Goal: Feedback & Contribution: Contribute content

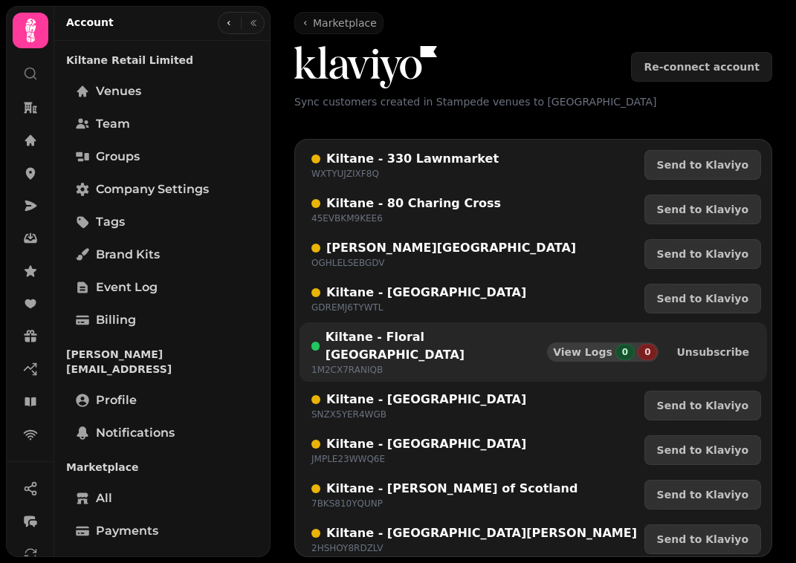
click at [605, 347] on span "View Logs" at bounding box center [582, 352] width 59 height 10
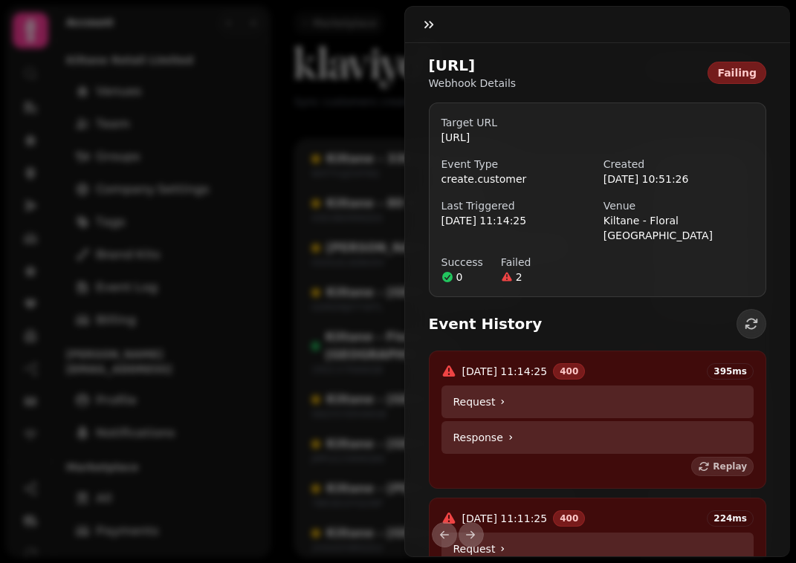
click at [568, 339] on div "Event History" at bounding box center [598, 324] width 338 height 30
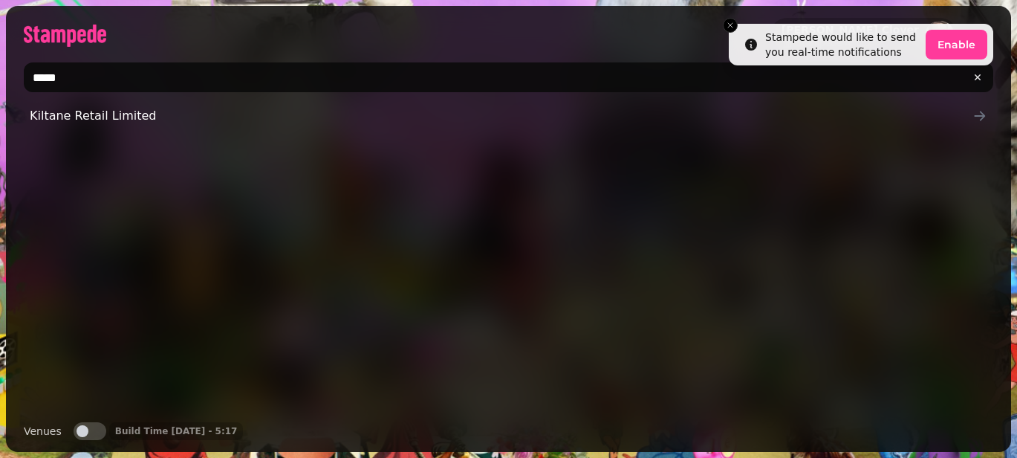
type input "*****"
click at [137, 100] on div "Patrick Clover Stampede AI Ltd ***** Kiltane Retail Limited Venues Venues Build…" at bounding box center [508, 229] width 1005 height 446
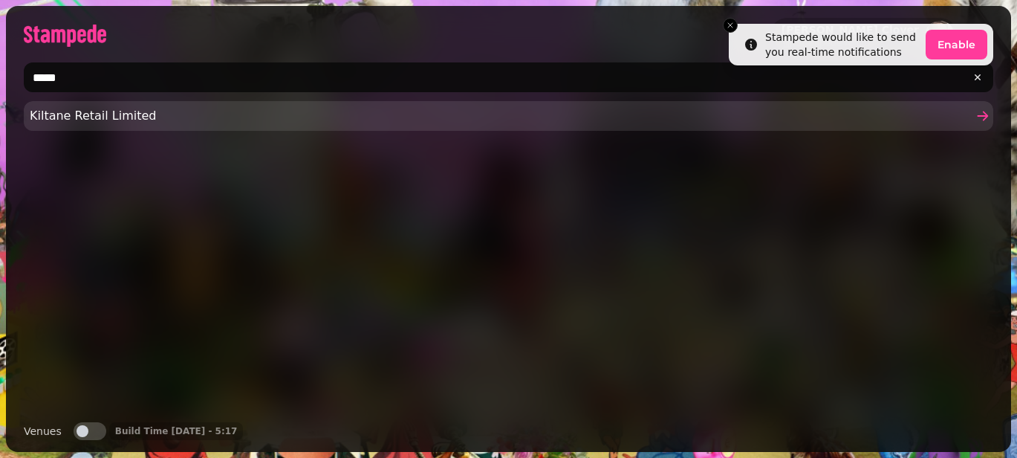
click at [133, 111] on span "Kiltane Retail Limited" at bounding box center [501, 116] width 943 height 18
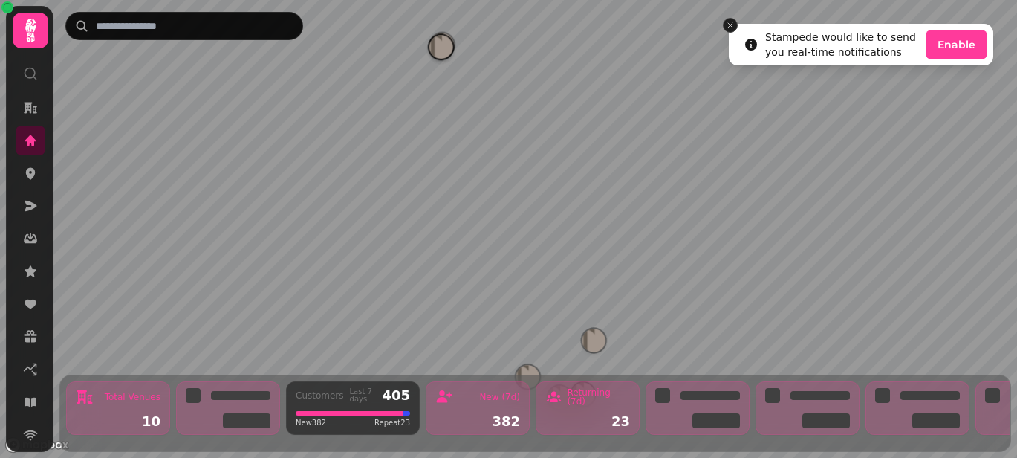
click at [733, 23] on icon "Close toast" at bounding box center [730, 25] width 9 height 9
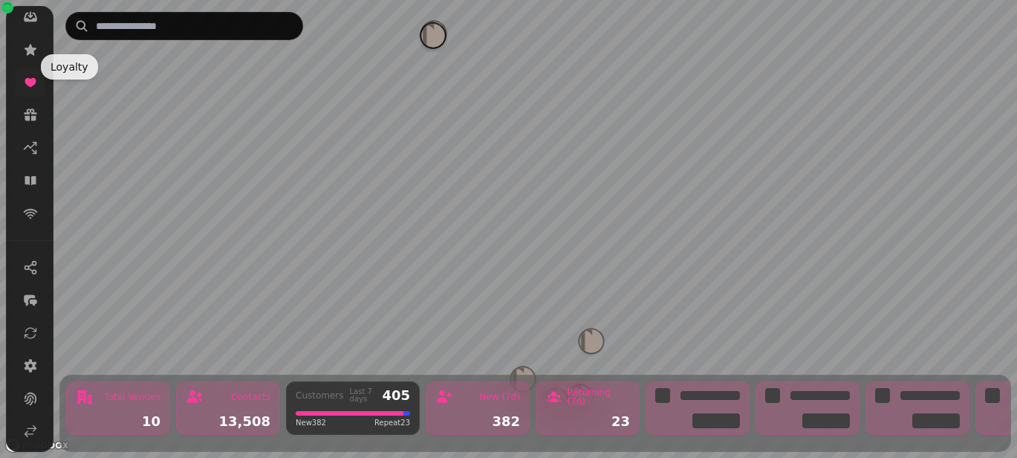
scroll to position [255, 0]
click at [30, 333] on icon at bounding box center [30, 332] width 15 height 15
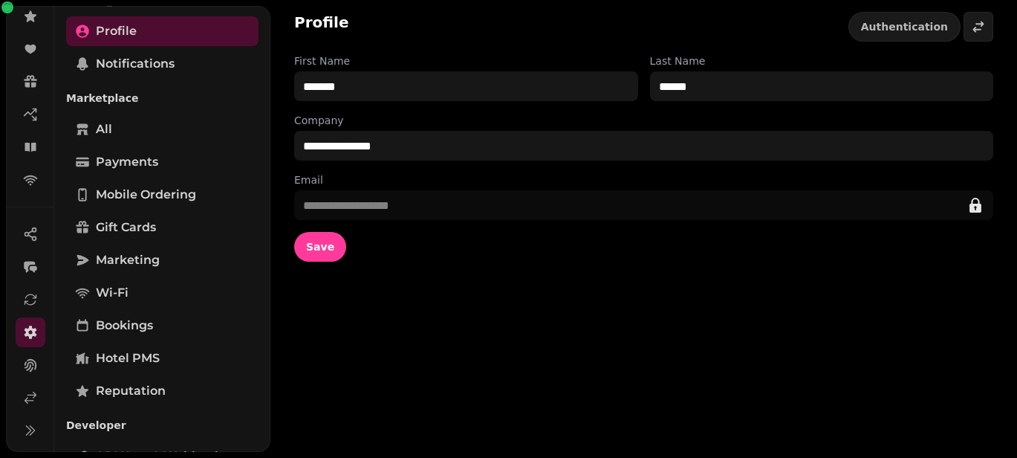
scroll to position [368, 0]
click at [143, 252] on span "Marketing" at bounding box center [128, 261] width 64 height 18
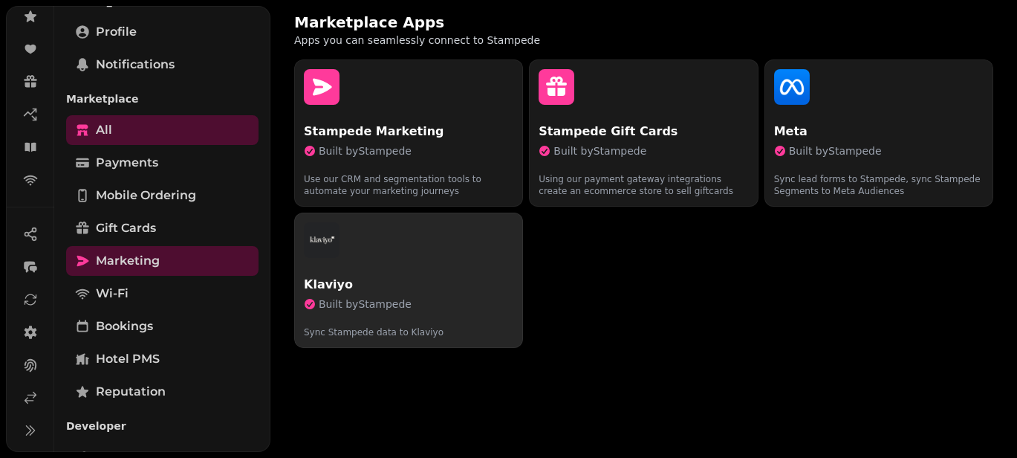
click at [336, 279] on p "Klaviyo" at bounding box center [409, 285] width 210 height 18
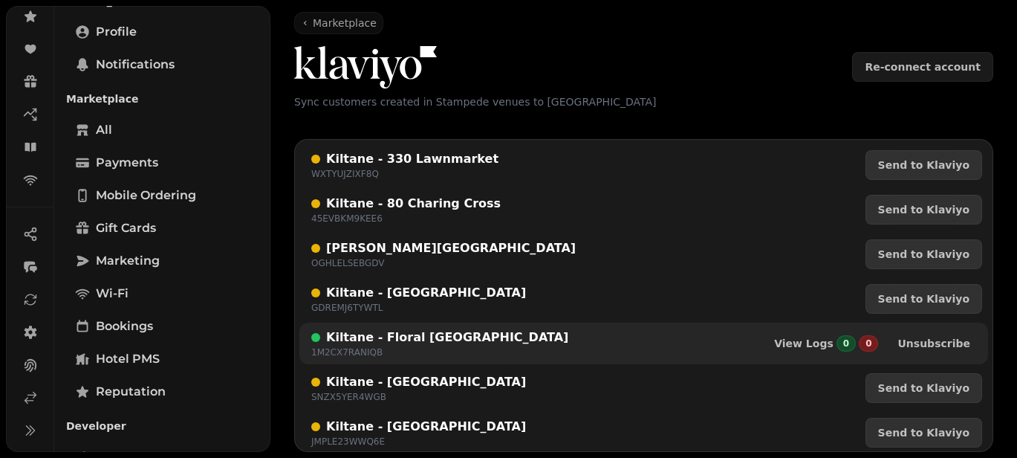
scroll to position [94, 0]
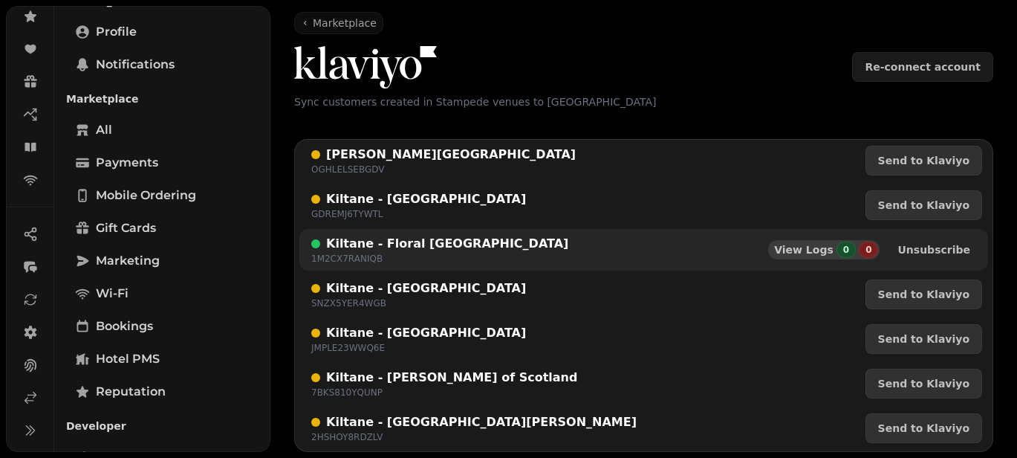
click at [799, 250] on span "View Logs" at bounding box center [803, 249] width 59 height 10
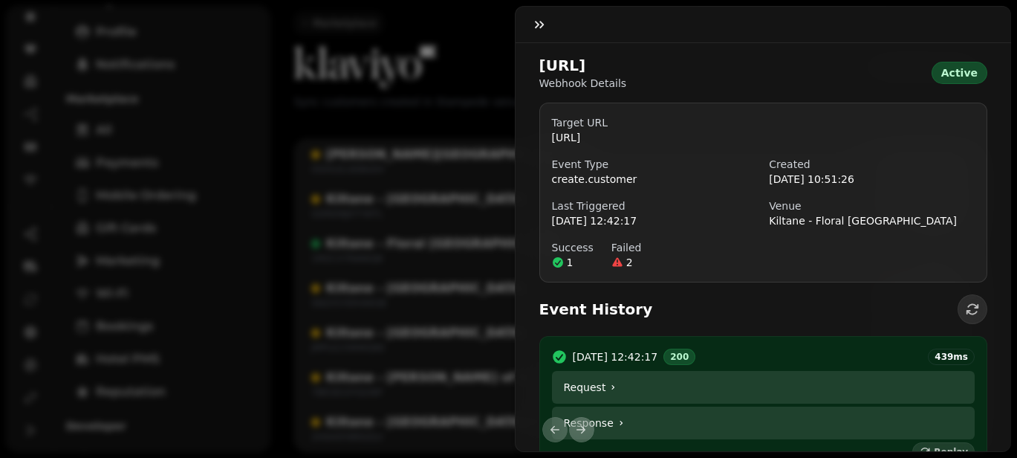
scroll to position [213, 0]
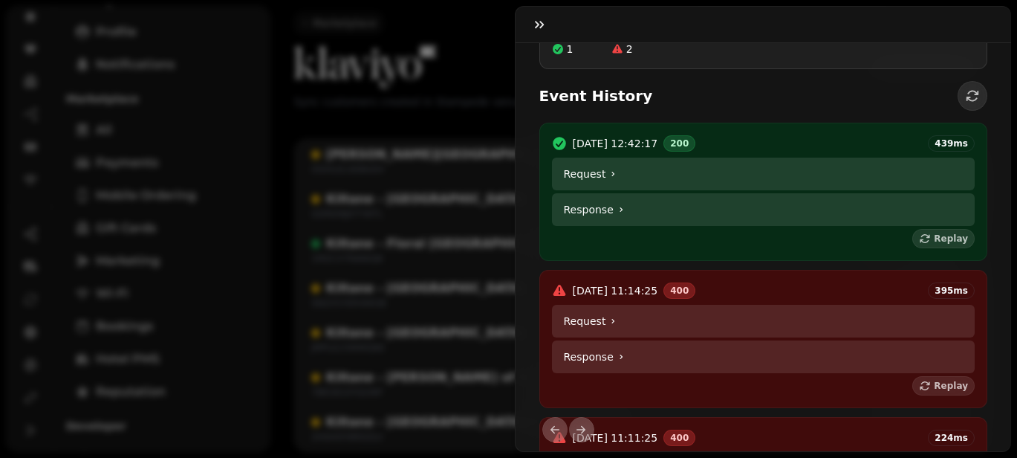
click at [593, 190] on summary "Request" at bounding box center [763, 174] width 423 height 33
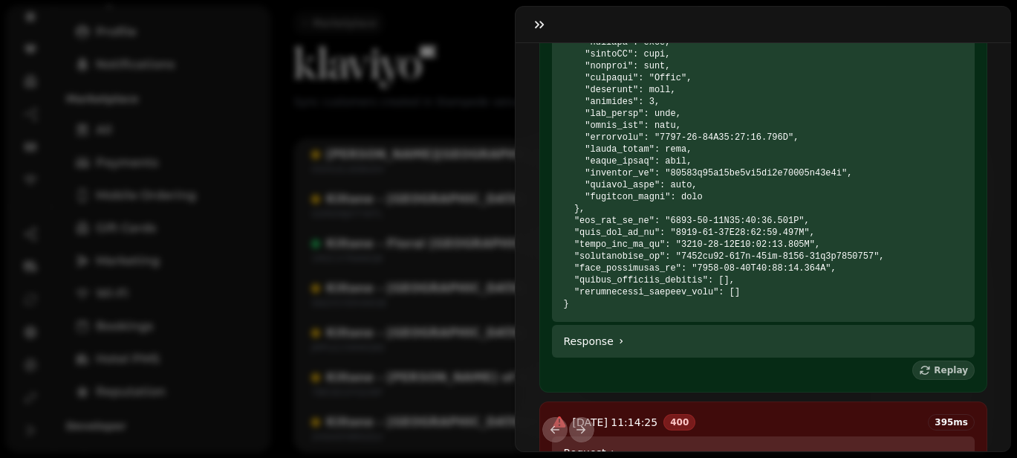
click at [604, 357] on summary "Response" at bounding box center [763, 341] width 423 height 33
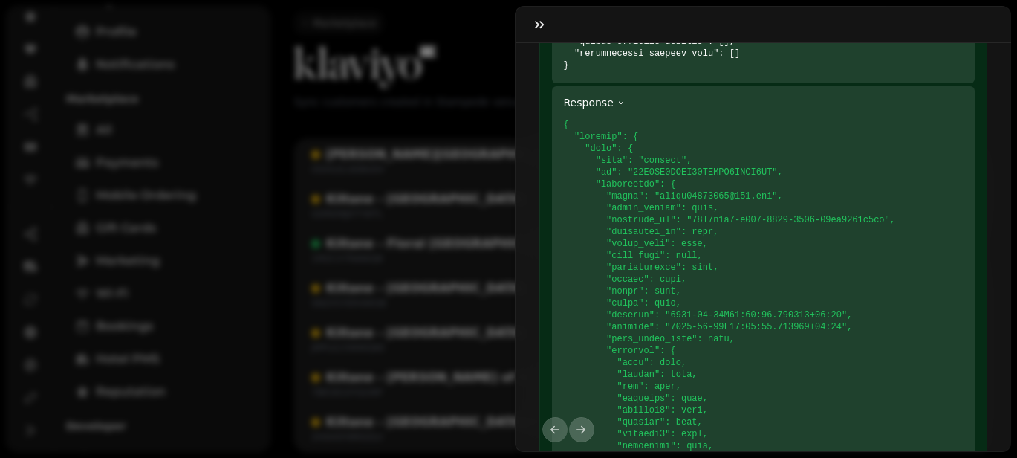
scroll to position [819, 0]
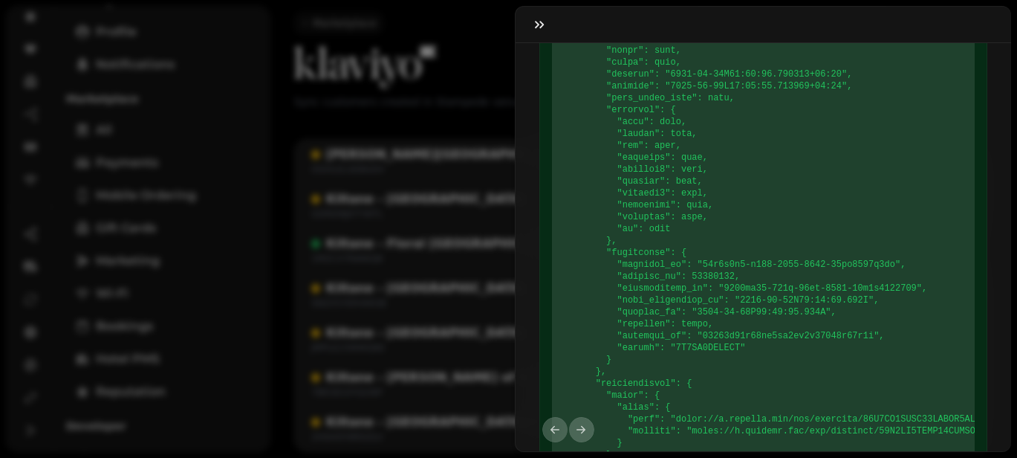
scroll to position [1039, 0]
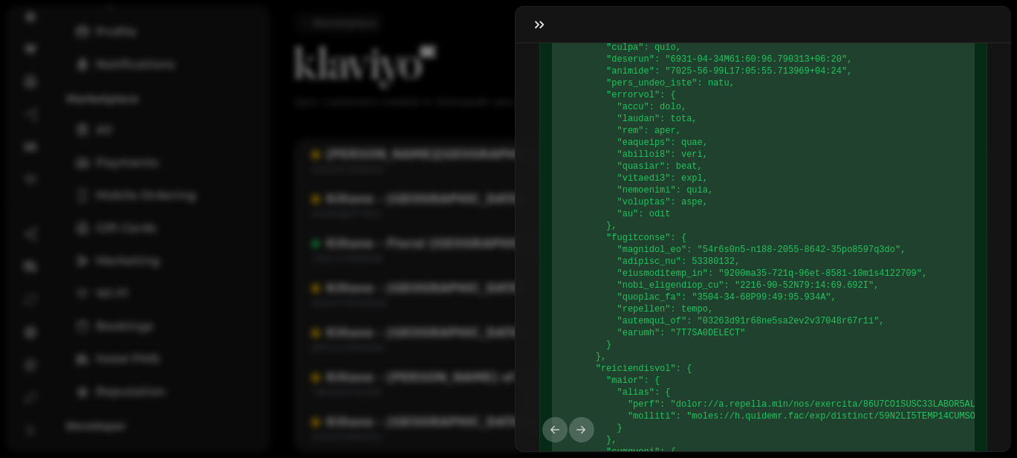
click at [703, 285] on code at bounding box center [864, 327] width 600 height 926
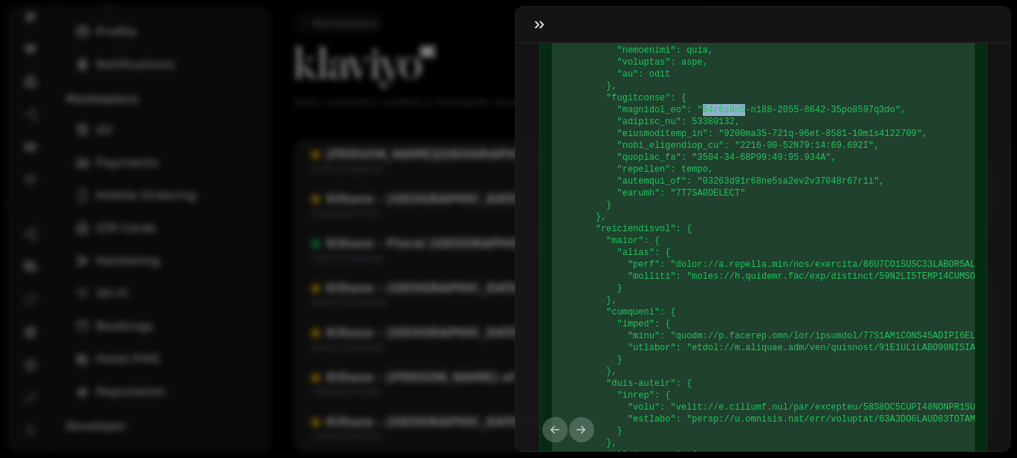
click at [703, 285] on pre at bounding box center [764, 187] width 400 height 927
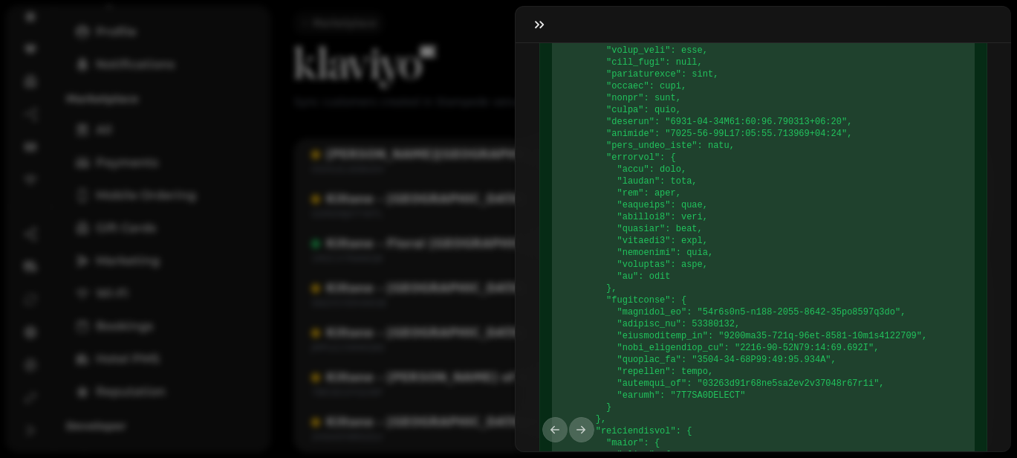
scroll to position [989, 0]
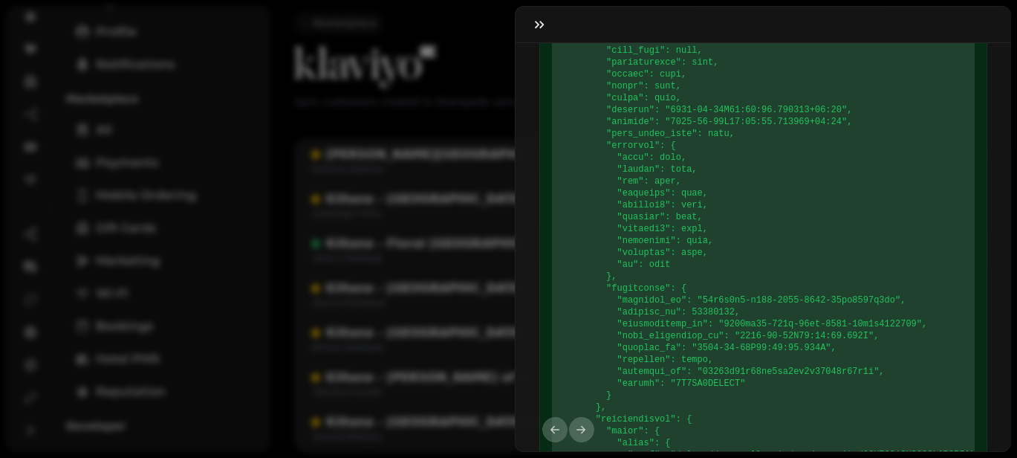
click at [703, 285] on code at bounding box center [864, 378] width 600 height 926
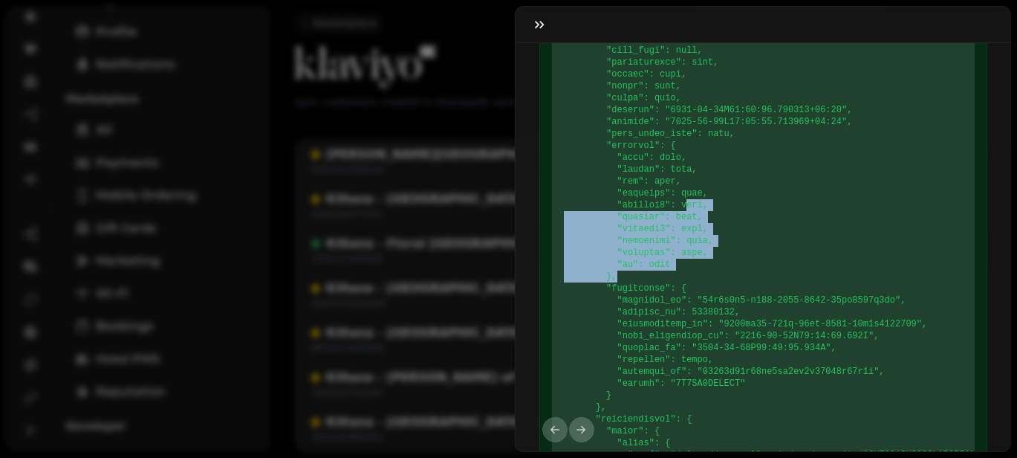
drag, startPoint x: 688, startPoint y: 308, endPoint x: 688, endPoint y: 240, distance: 68.3
click at [688, 240] on pre at bounding box center [764, 377] width 400 height 927
click at [688, 240] on code at bounding box center [864, 378] width 600 height 926
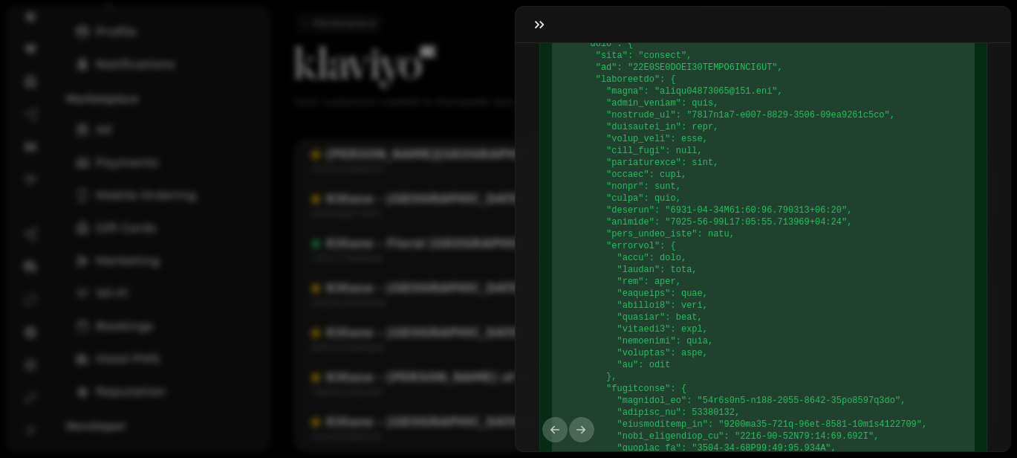
scroll to position [883, 0]
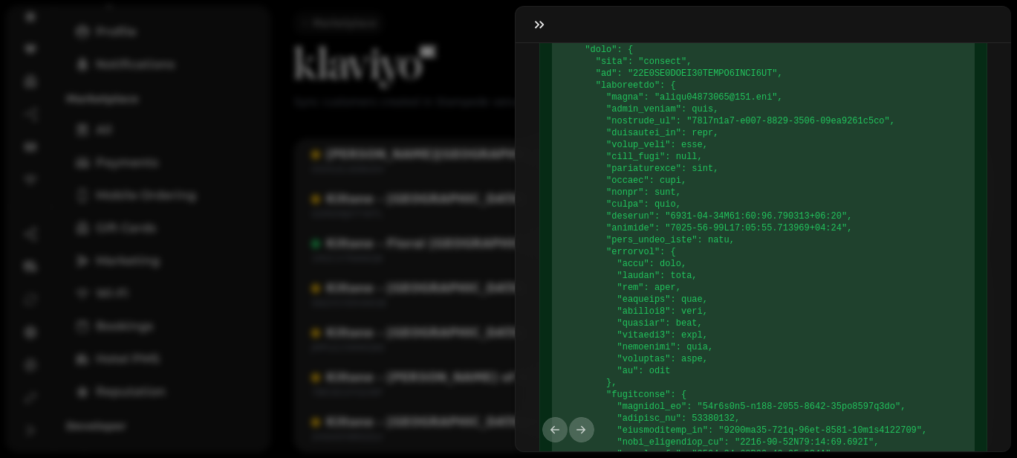
drag, startPoint x: 707, startPoint y: 195, endPoint x: 707, endPoint y: 238, distance: 43.1
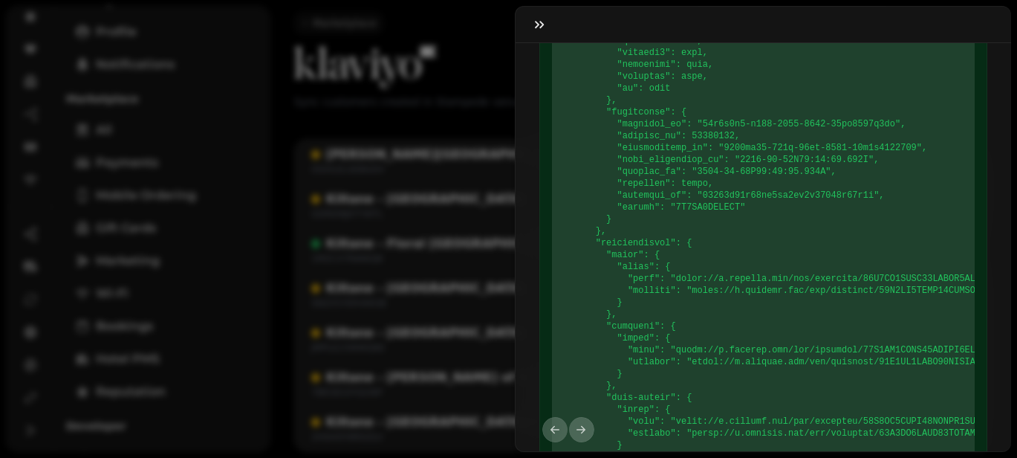
scroll to position [1164, 0]
click at [707, 238] on pre at bounding box center [764, 201] width 400 height 927
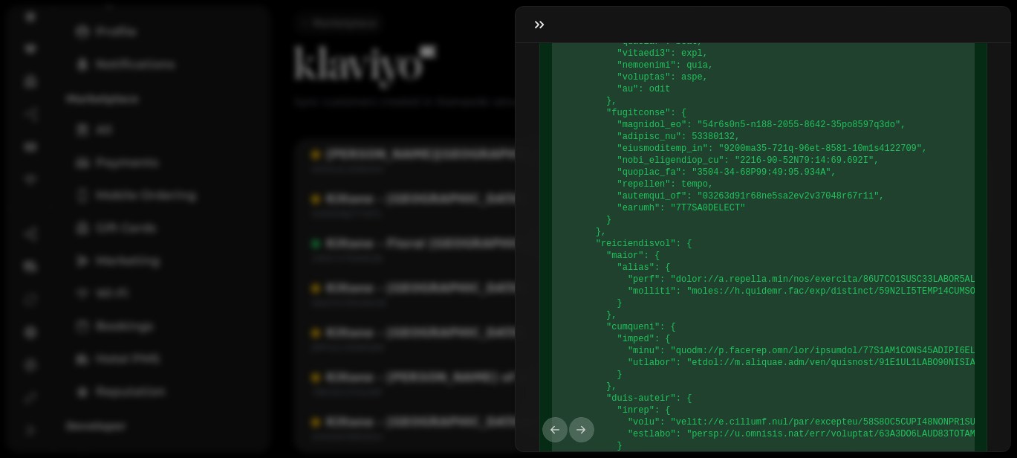
click at [707, 225] on pre at bounding box center [764, 201] width 400 height 927
click at [703, 207] on code at bounding box center [864, 202] width 600 height 926
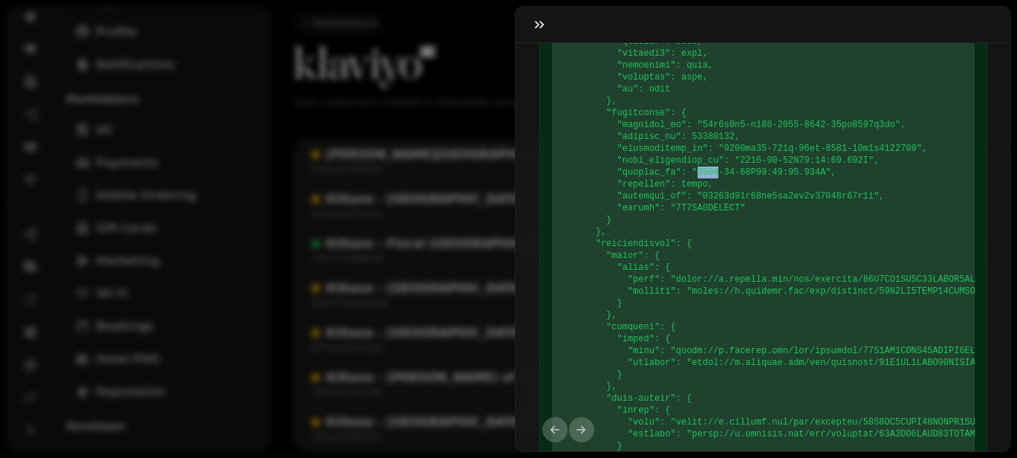
click at [703, 207] on code at bounding box center [864, 202] width 600 height 926
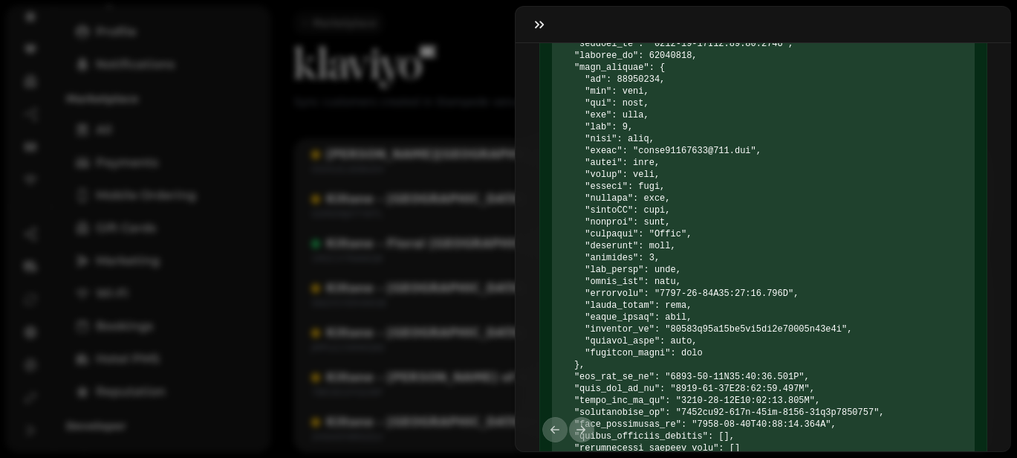
scroll to position [373, 0]
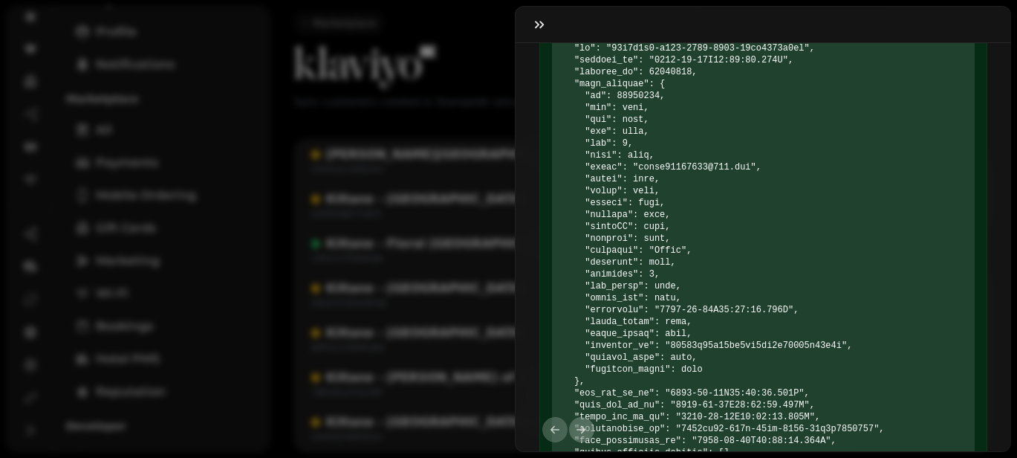
click at [703, 207] on code at bounding box center [724, 256] width 321 height 450
click at [667, 288] on code at bounding box center [724, 256] width 321 height 450
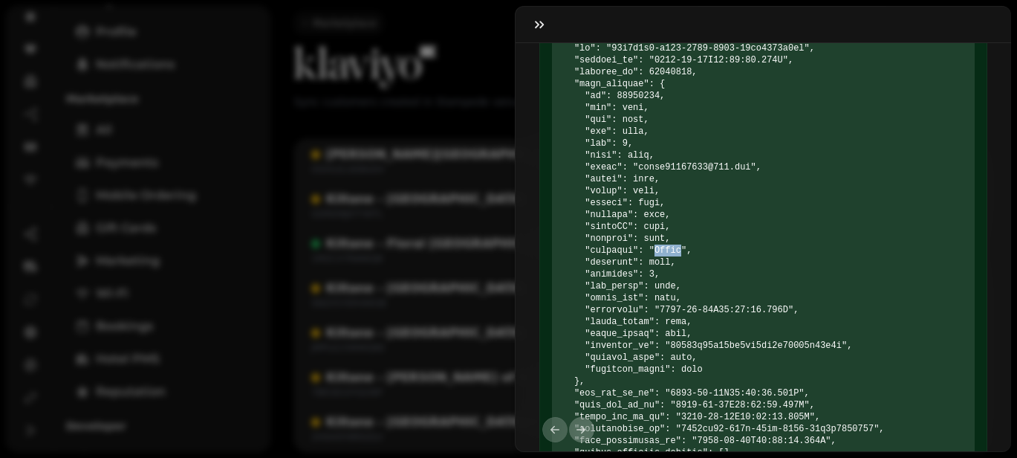
click at [667, 288] on code at bounding box center [724, 256] width 321 height 450
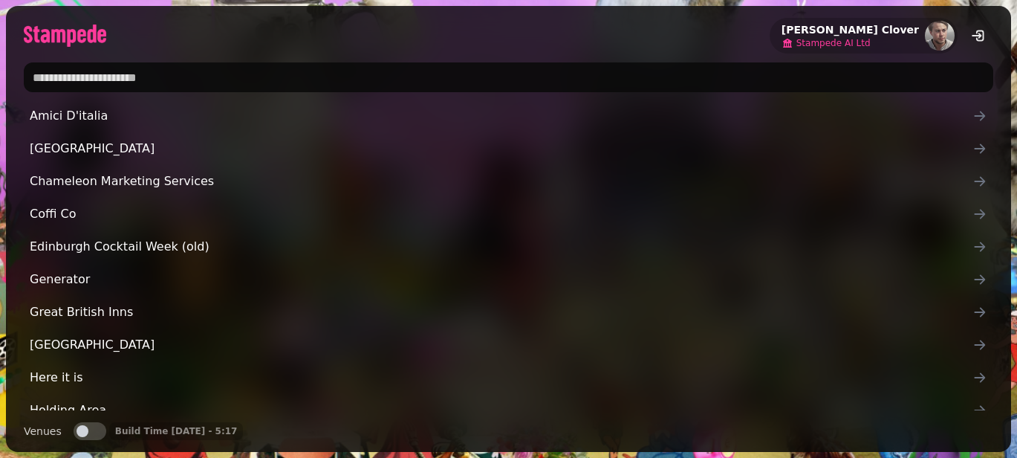
click at [871, 45] on span "Stampede AI Ltd" at bounding box center [833, 43] width 74 height 12
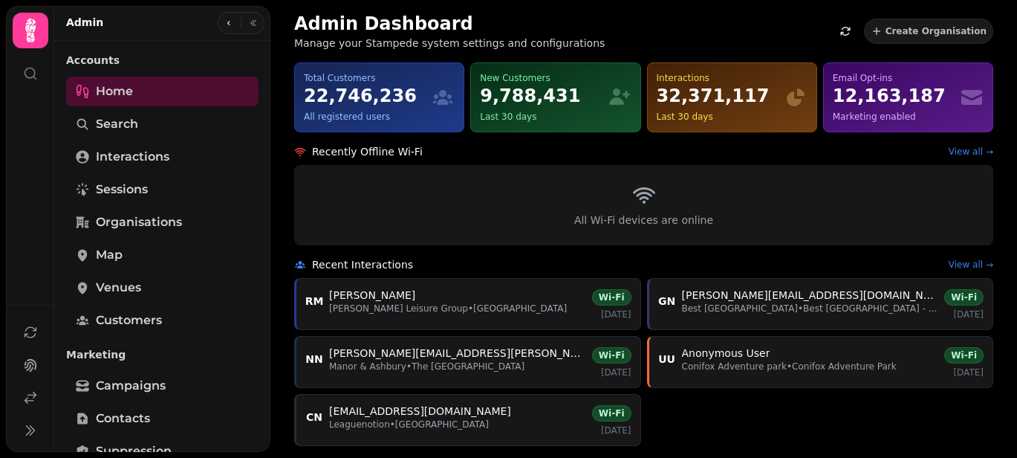
scroll to position [531, 0]
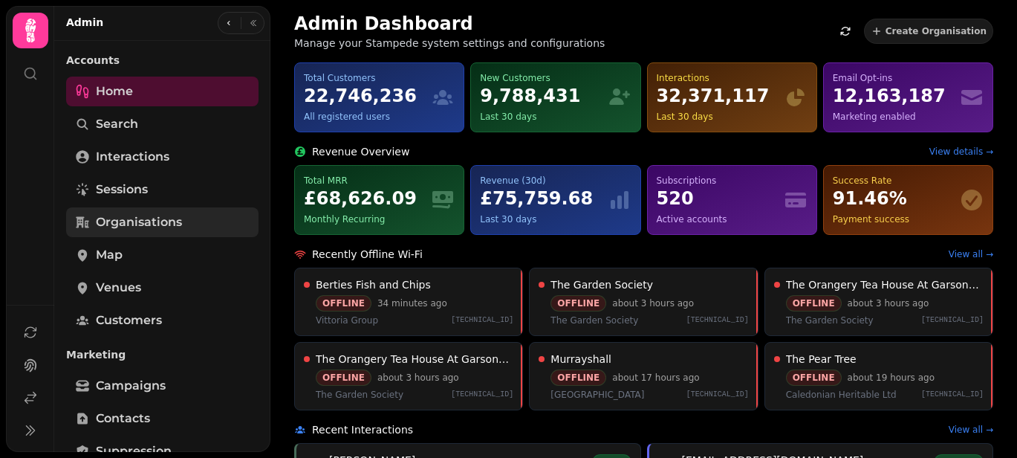
scroll to position [531, 0]
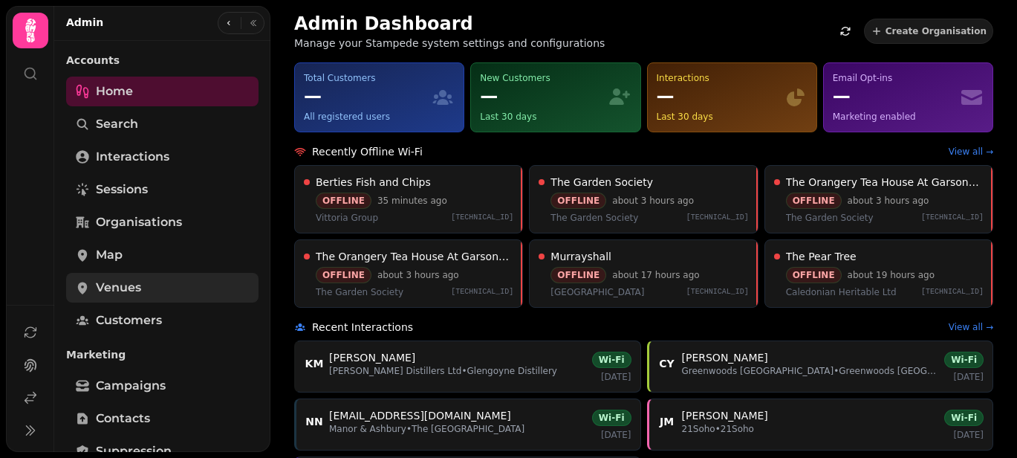
scroll to position [531, 0]
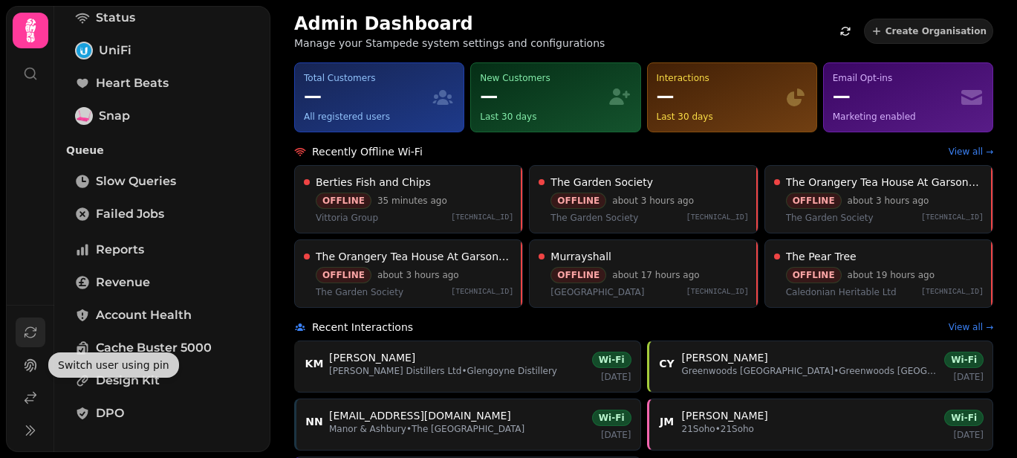
click at [31, 335] on icon at bounding box center [30, 332] width 15 height 15
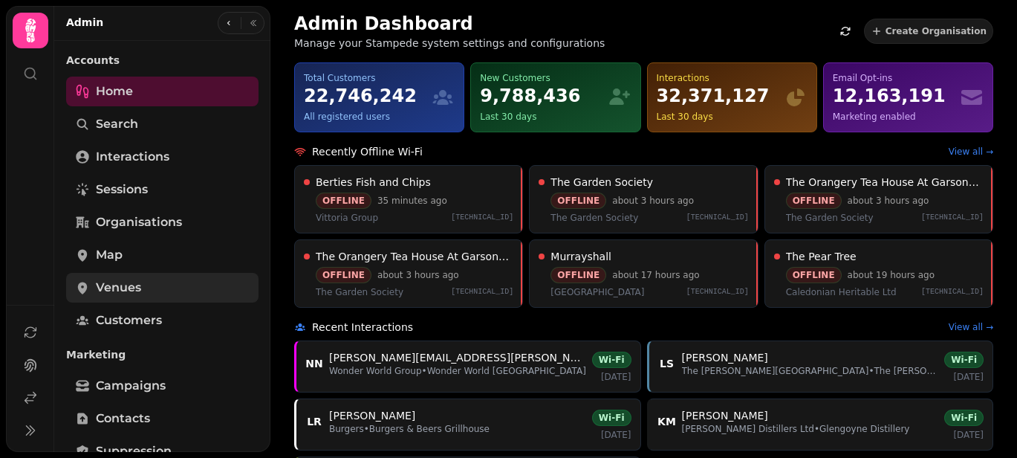
scroll to position [564, 0]
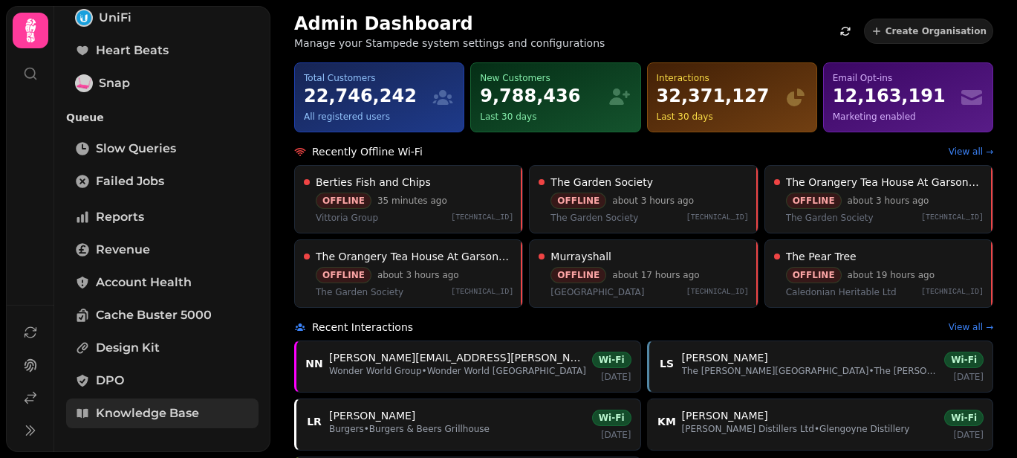
click at [143, 413] on span "Knowledge Base" at bounding box center [147, 413] width 103 height 18
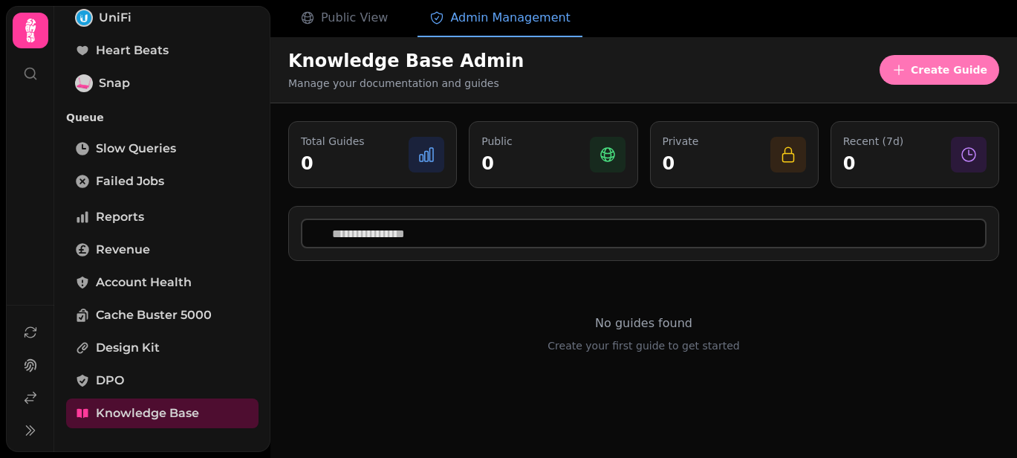
click at [940, 66] on span "Create Guide" at bounding box center [949, 70] width 77 height 10
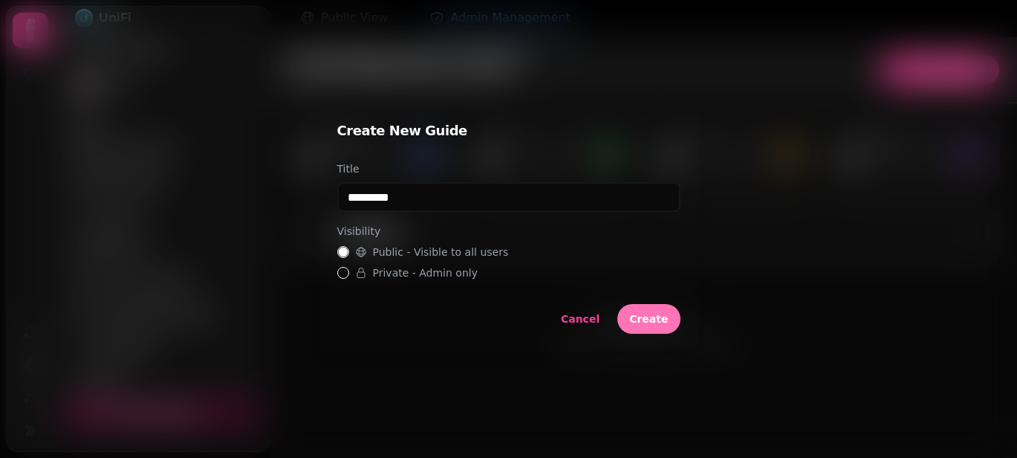
type input "*********"
click at [645, 314] on span "Create" at bounding box center [648, 319] width 39 height 10
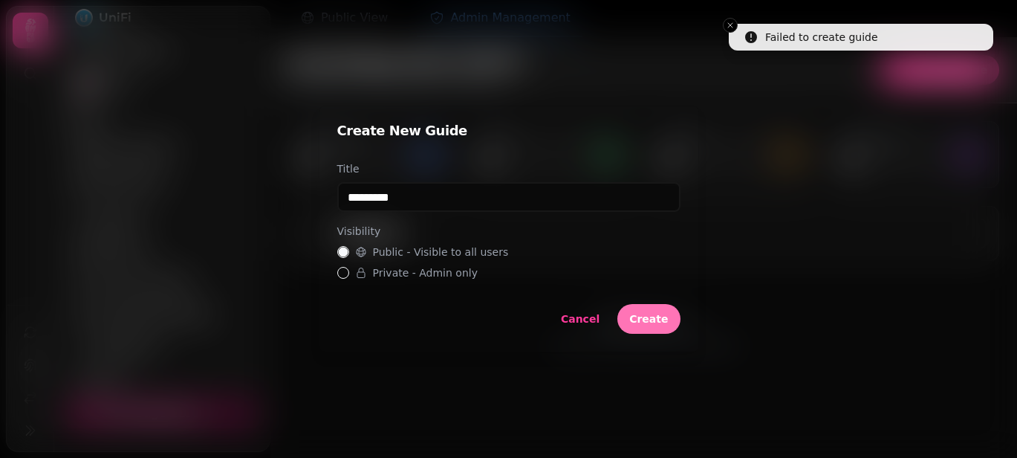
click at [642, 318] on span "Create" at bounding box center [648, 319] width 39 height 10
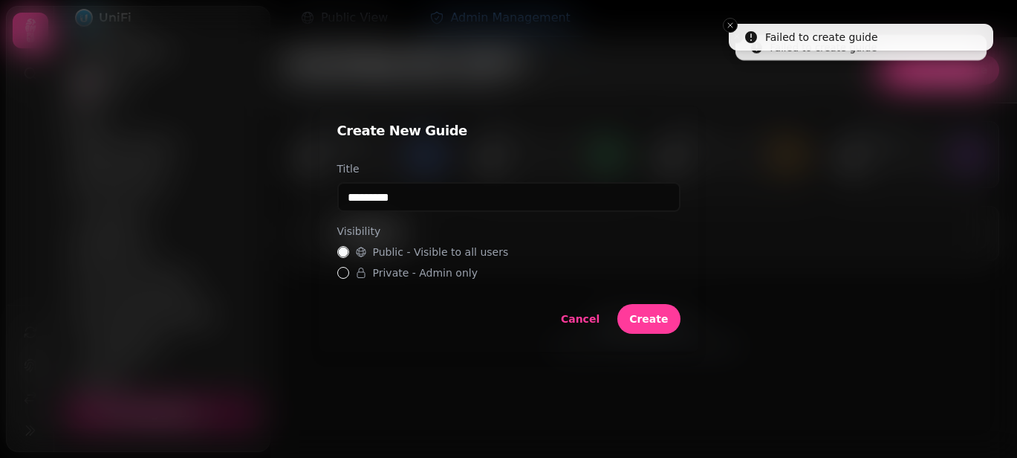
click at [814, 260] on div at bounding box center [508, 229] width 1017 height 458
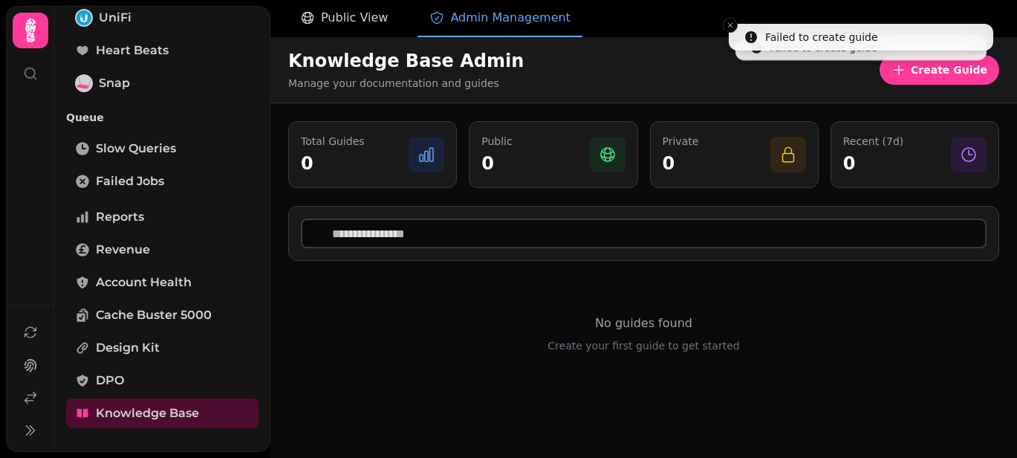
click at [333, 23] on span "Public View" at bounding box center [354, 18] width 67 height 18
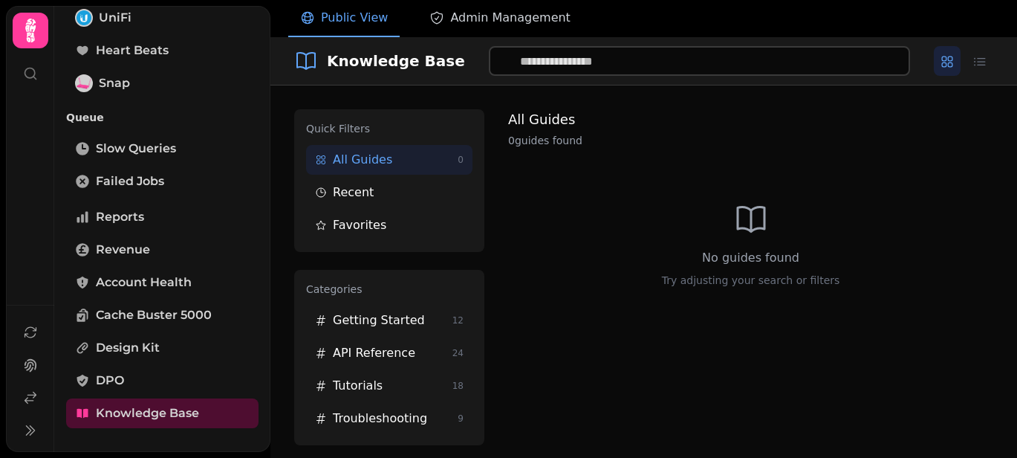
click at [470, 10] on span "Admin Management" at bounding box center [510, 18] width 120 height 18
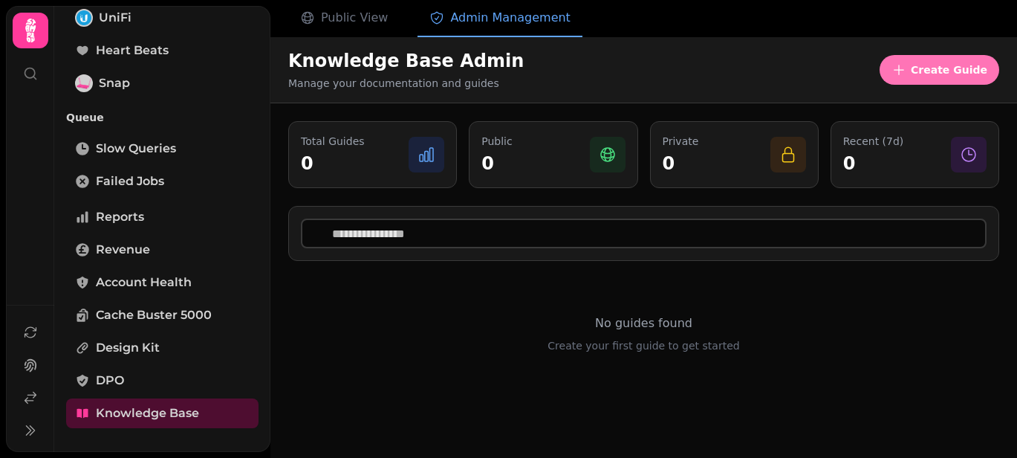
click at [954, 65] on span "Create Guide" at bounding box center [949, 70] width 77 height 10
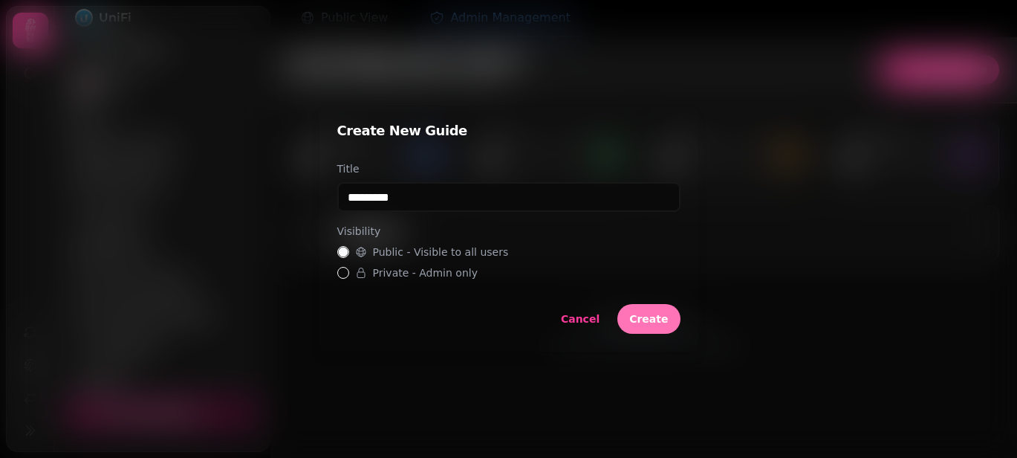
type input "*********"
click at [647, 315] on span "Create" at bounding box center [648, 319] width 39 height 10
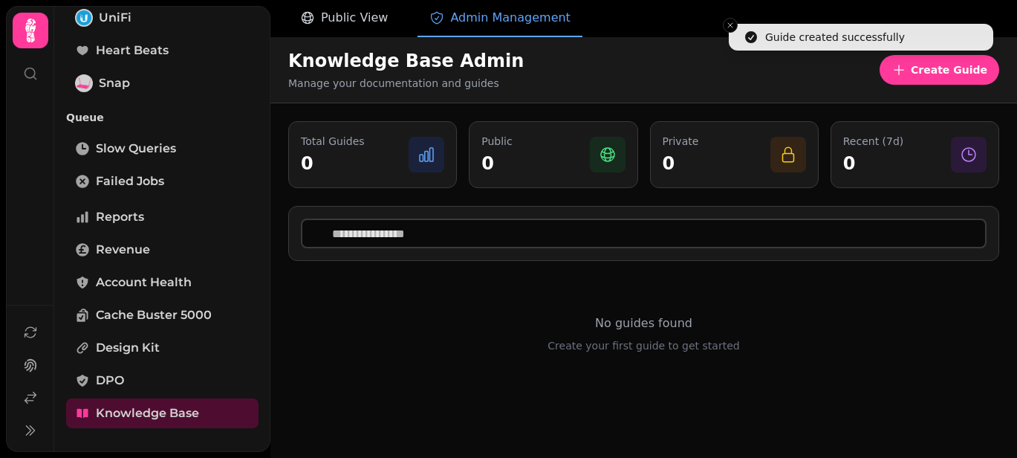
click at [358, 25] on span "Public View" at bounding box center [354, 18] width 67 height 18
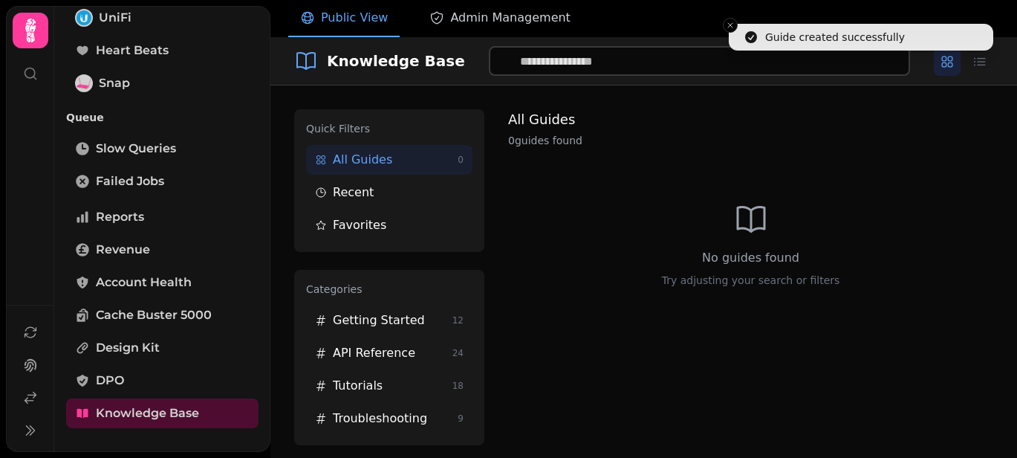
click at [450, 17] on span "Admin Management" at bounding box center [510, 18] width 120 height 18
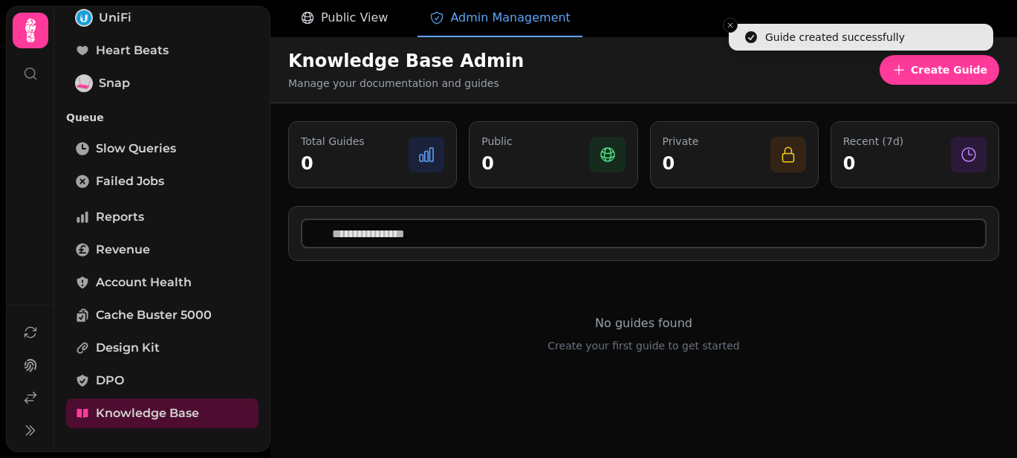
click at [336, 25] on span "Public View" at bounding box center [354, 18] width 67 height 18
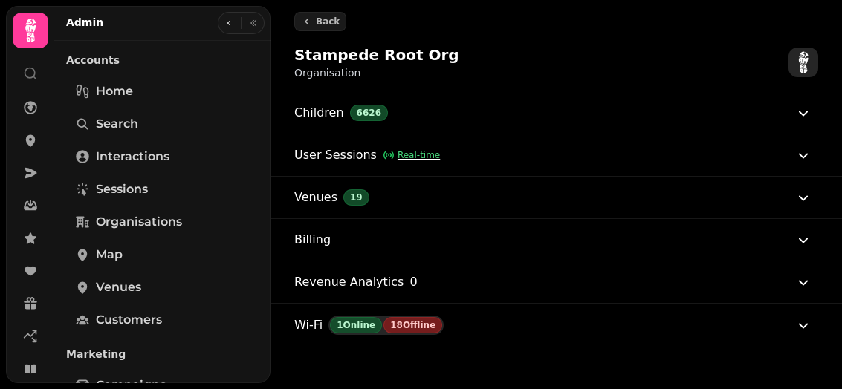
click at [500, 150] on button "User Sessions Real-time" at bounding box center [553, 155] width 518 height 42
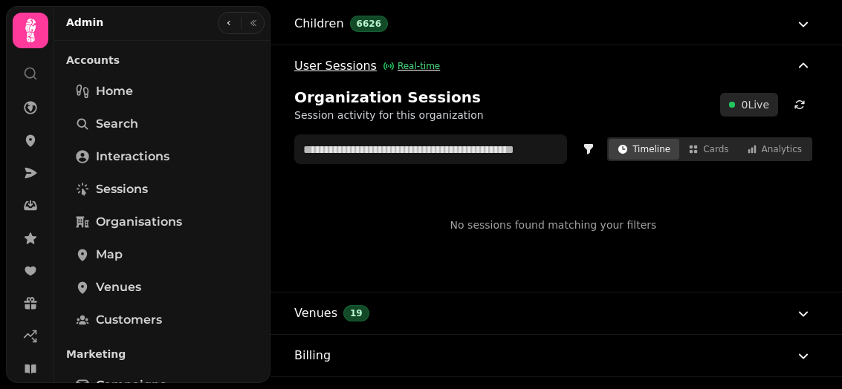
scroll to position [82, 0]
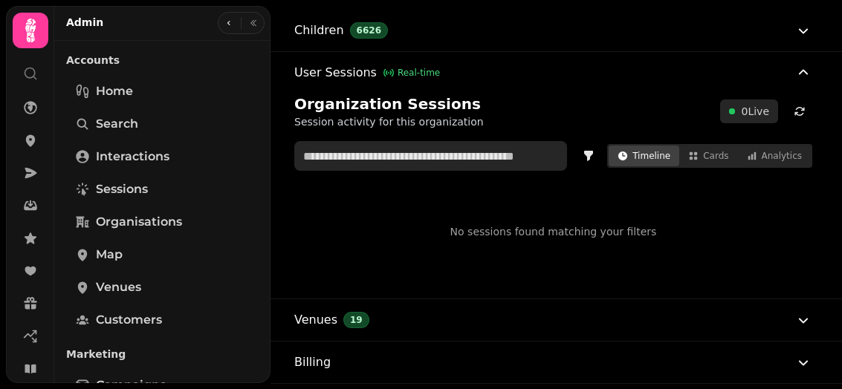
click at [485, 163] on input "text" at bounding box center [430, 156] width 273 height 30
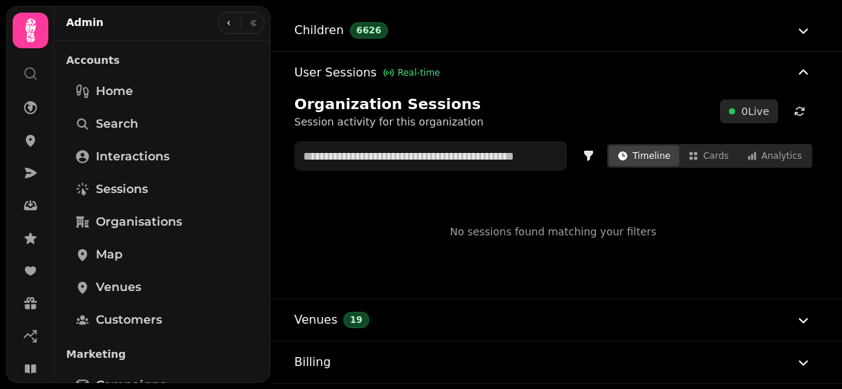
click at [409, 120] on p "Session activity for this organization" at bounding box center [388, 121] width 189 height 15
click at [406, 120] on p "Session activity for this organization" at bounding box center [388, 121] width 189 height 15
click at [406, 121] on p "Session activity for this organization" at bounding box center [388, 121] width 189 height 15
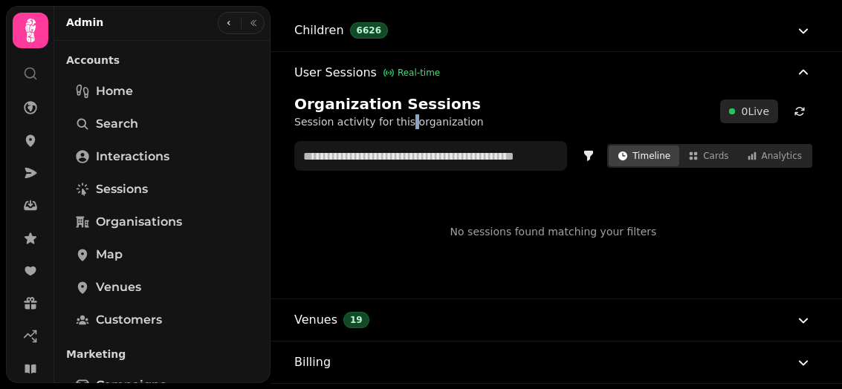
click at [406, 121] on p "Session activity for this organization" at bounding box center [388, 121] width 189 height 15
click at [386, 121] on p "Session activity for this organization" at bounding box center [388, 121] width 189 height 15
click at [370, 121] on p "Session activity for this organization" at bounding box center [388, 121] width 189 height 15
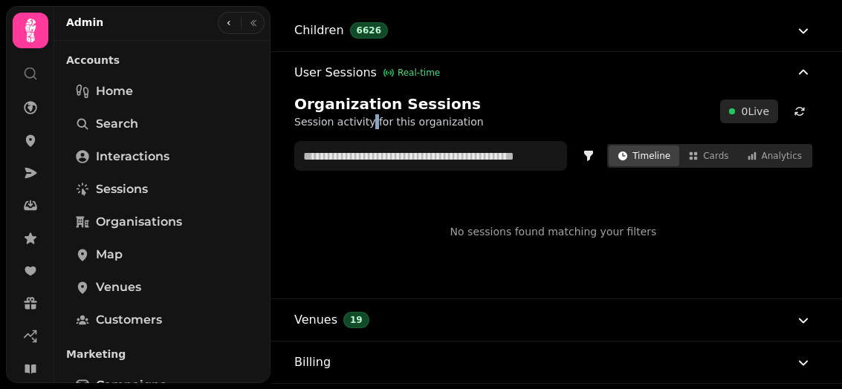
click at [333, 122] on p "Session activity for this organization" at bounding box center [388, 121] width 189 height 15
click at [331, 122] on p "Session activity for this organization" at bounding box center [388, 121] width 189 height 15
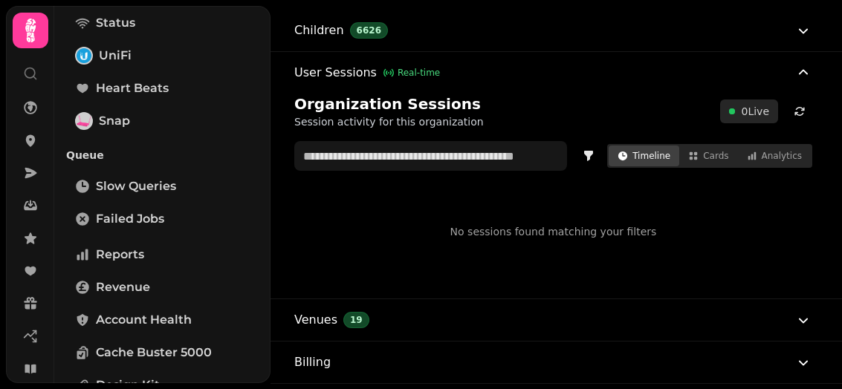
scroll to position [0, 0]
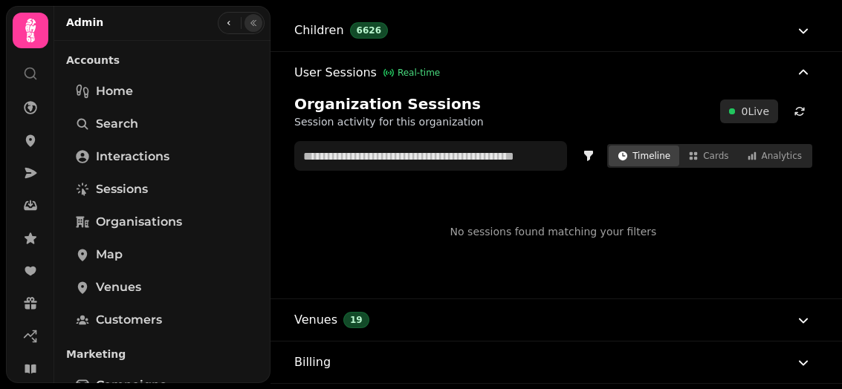
click at [255, 18] on button "button" at bounding box center [253, 23] width 18 height 18
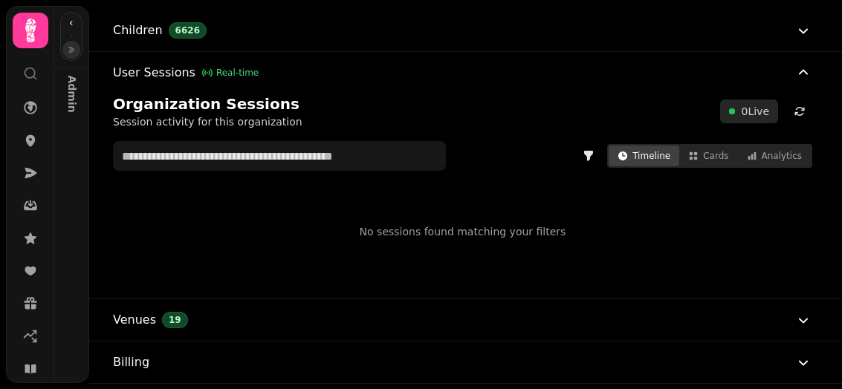
click at [74, 48] on icon "button" at bounding box center [71, 49] width 9 height 9
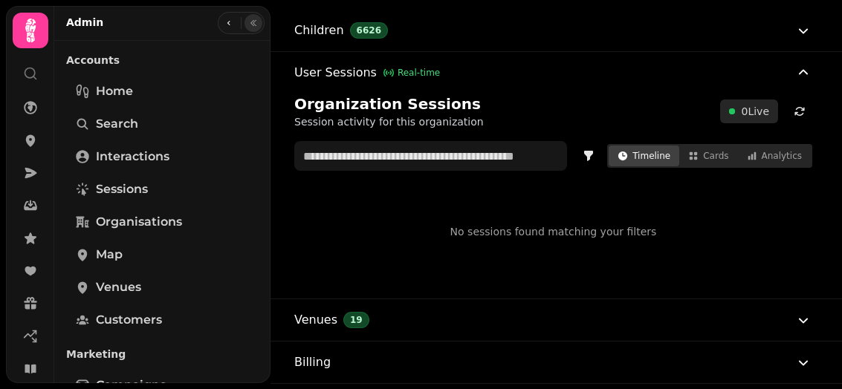
click at [253, 22] on icon "button" at bounding box center [253, 23] width 9 height 9
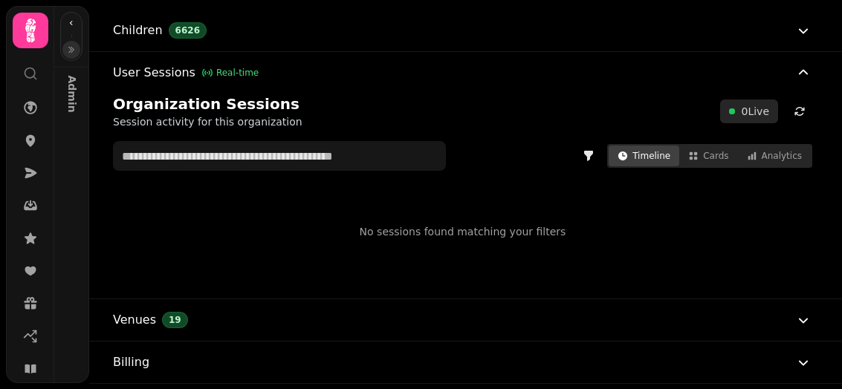
click at [68, 48] on icon "button" at bounding box center [71, 49] width 9 height 9
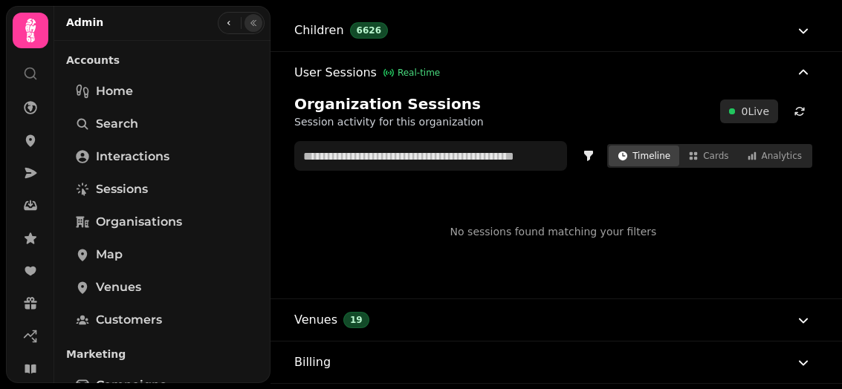
click at [256, 20] on button "button" at bounding box center [253, 23] width 18 height 18
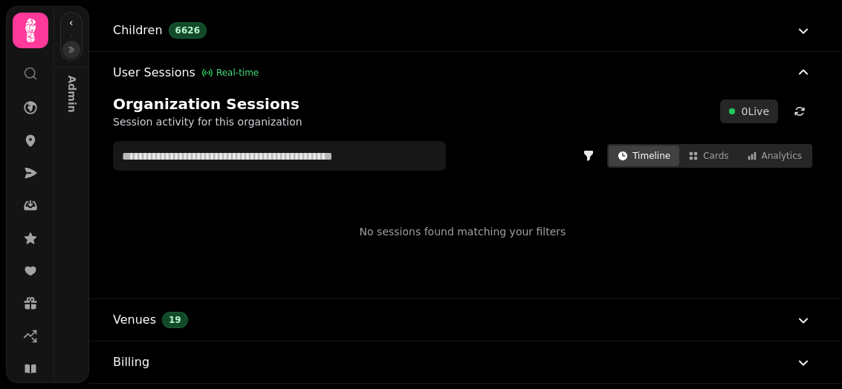
click at [72, 53] on icon "button" at bounding box center [71, 49] width 9 height 9
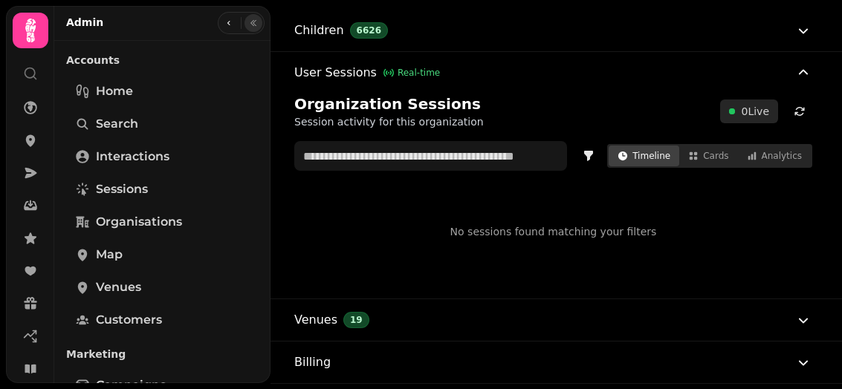
click at [249, 25] on icon "button" at bounding box center [253, 23] width 9 height 9
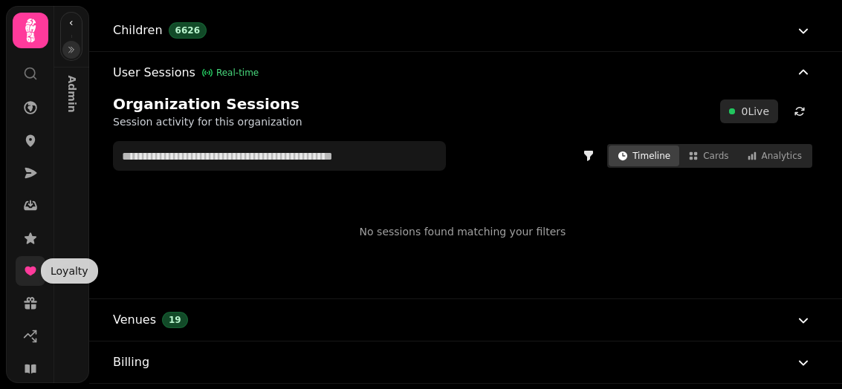
scroll to position [192, 0]
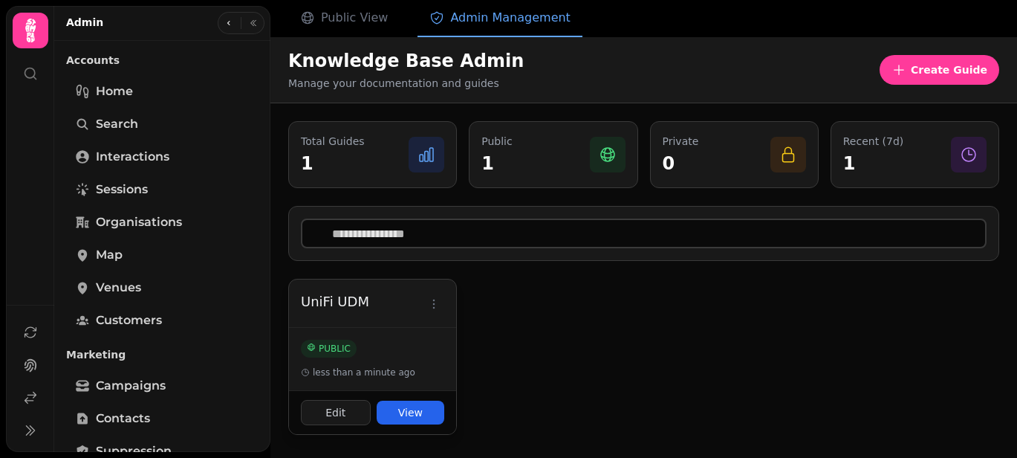
click at [404, 412] on button "View" at bounding box center [411, 412] width 68 height 24
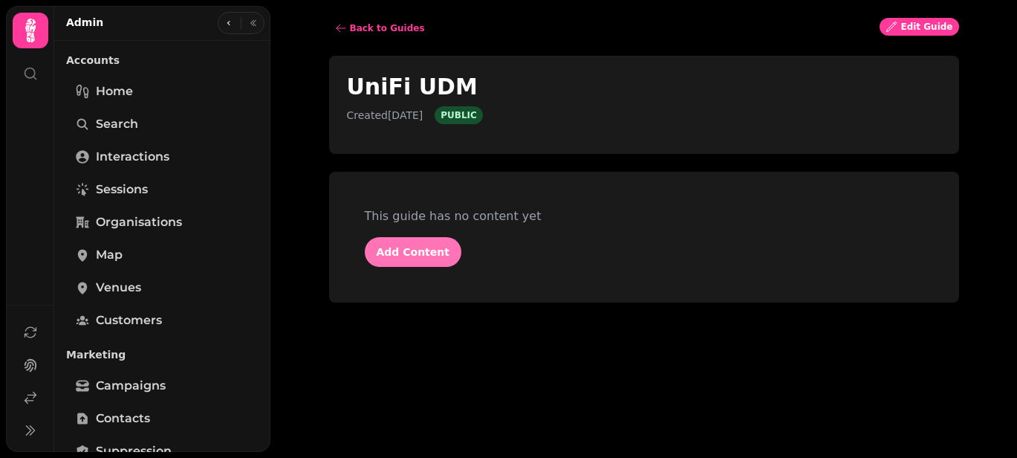
click at [412, 258] on button "Add Content" at bounding box center [413, 252] width 97 height 30
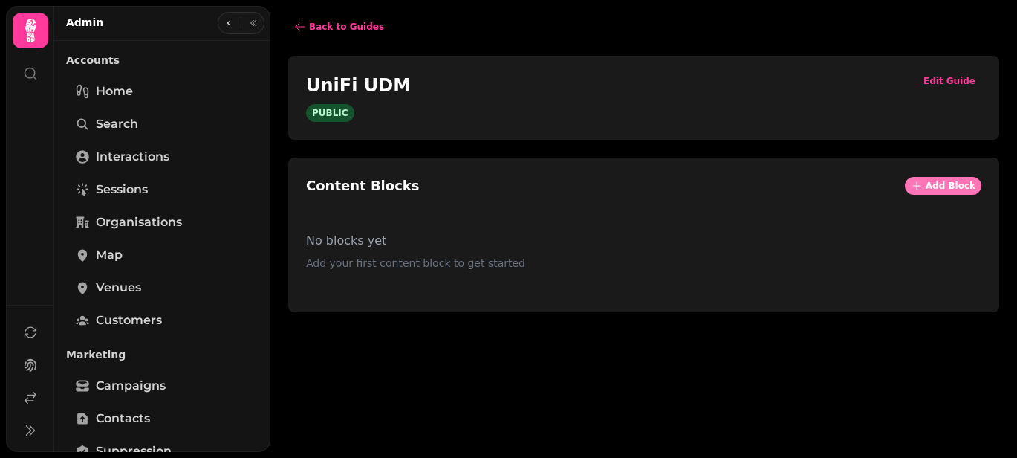
click at [940, 185] on span "Add Block" at bounding box center [951, 185] width 50 height 9
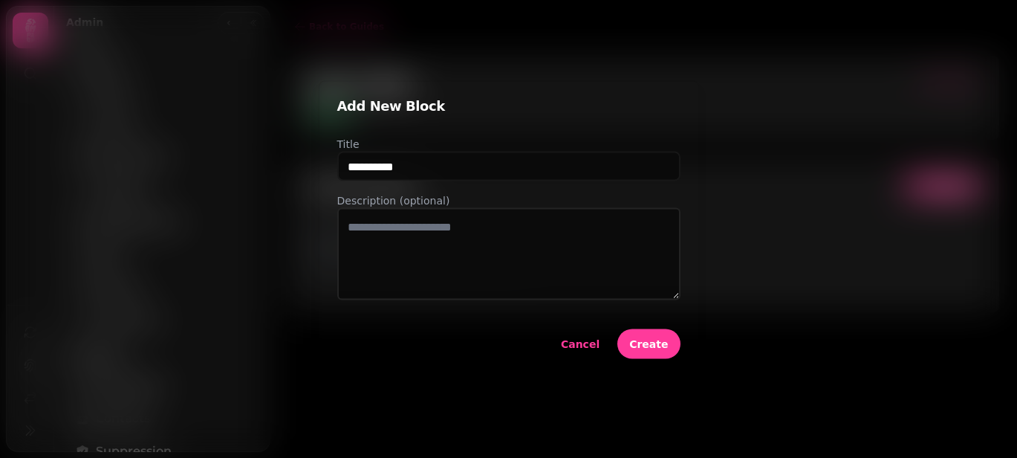
type input "**********"
click at [643, 335] on button "Create" at bounding box center [648, 344] width 62 height 30
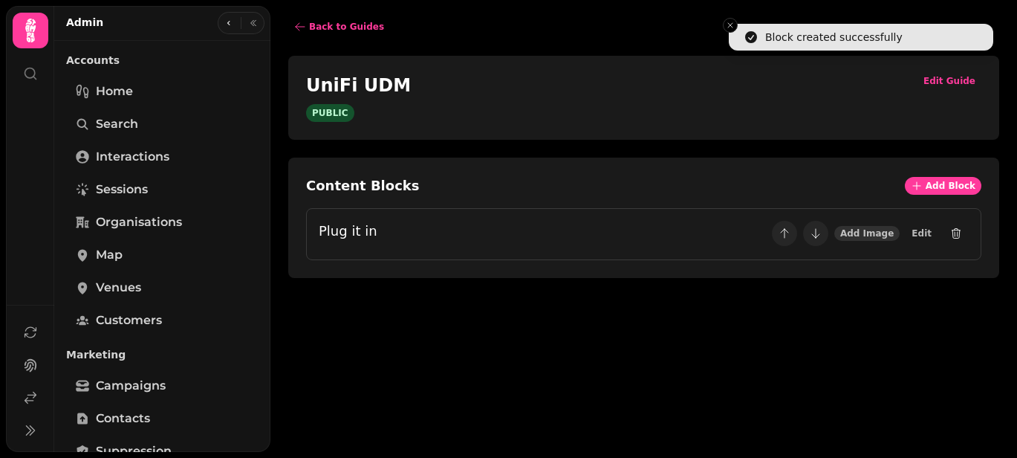
click at [883, 233] on span "Add Image" at bounding box center [866, 233] width 53 height 9
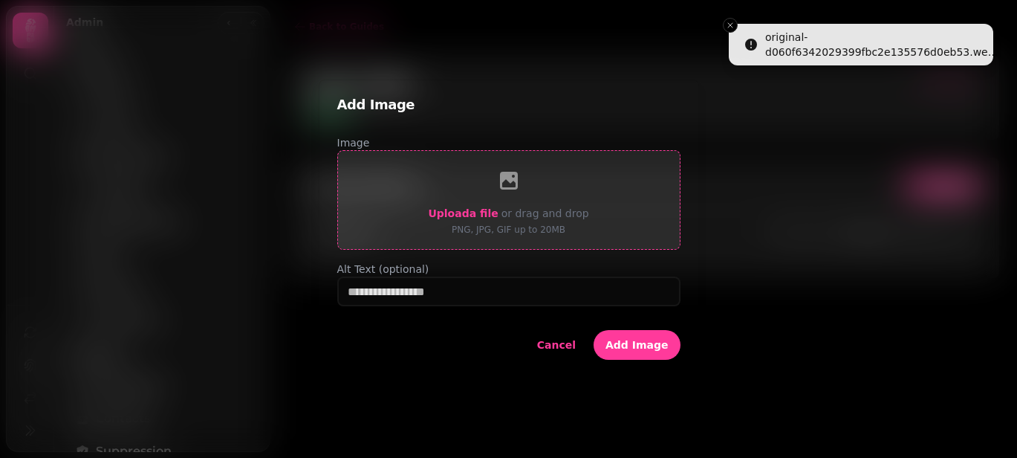
click at [487, 210] on span "Upload a file" at bounding box center [463, 213] width 70 height 12
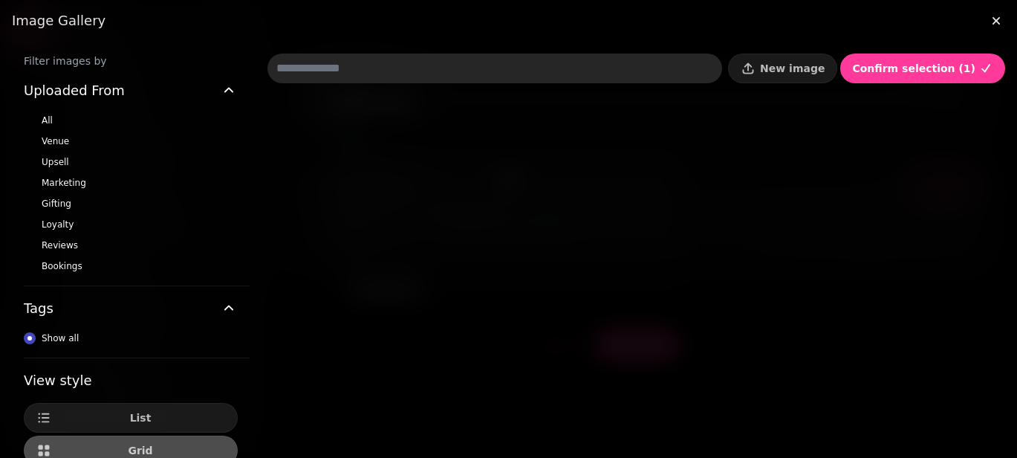
click at [907, 71] on div at bounding box center [508, 229] width 1017 height 458
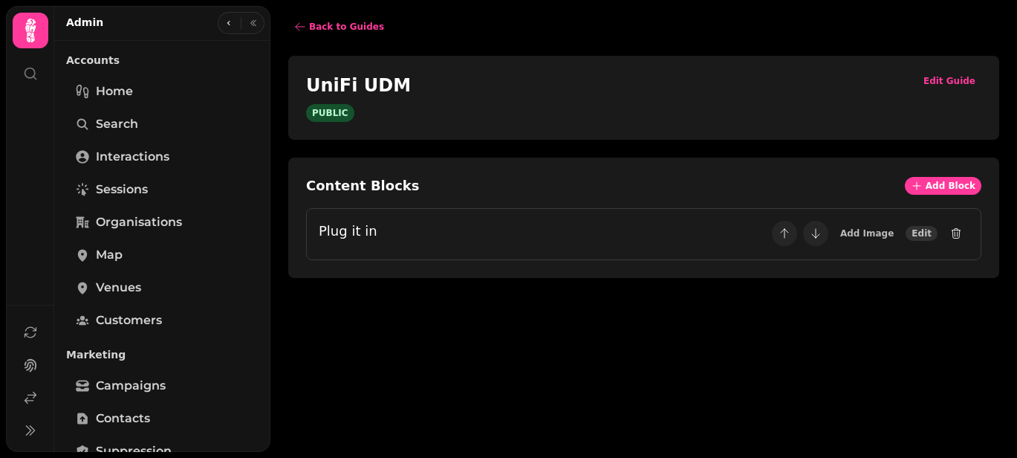
click at [920, 230] on span "Edit" at bounding box center [922, 233] width 20 height 9
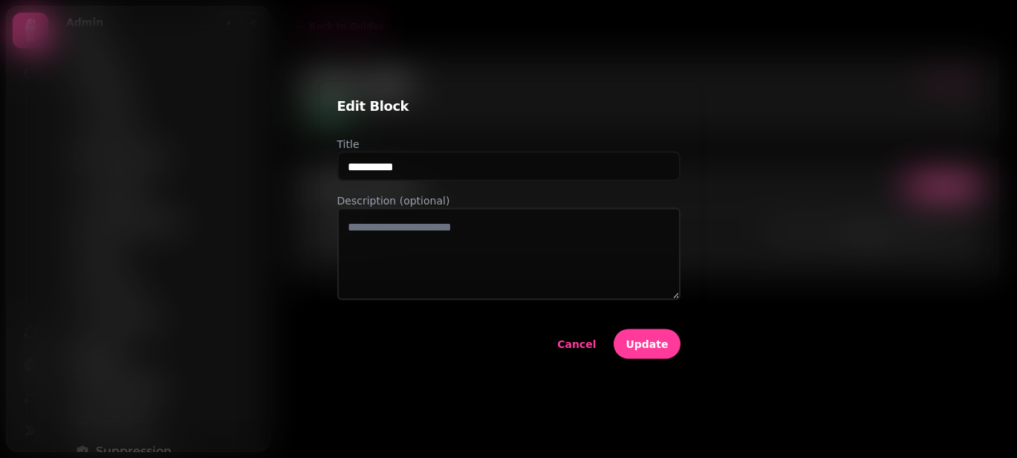
click at [735, 294] on div at bounding box center [508, 229] width 1017 height 458
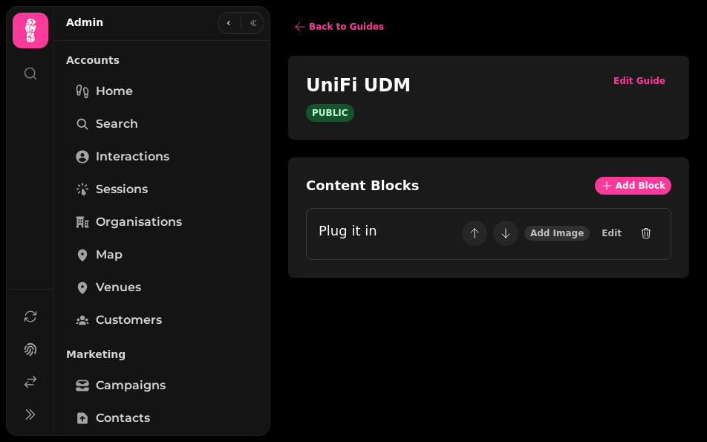
click at [574, 232] on span "Add Image" at bounding box center [556, 233] width 53 height 9
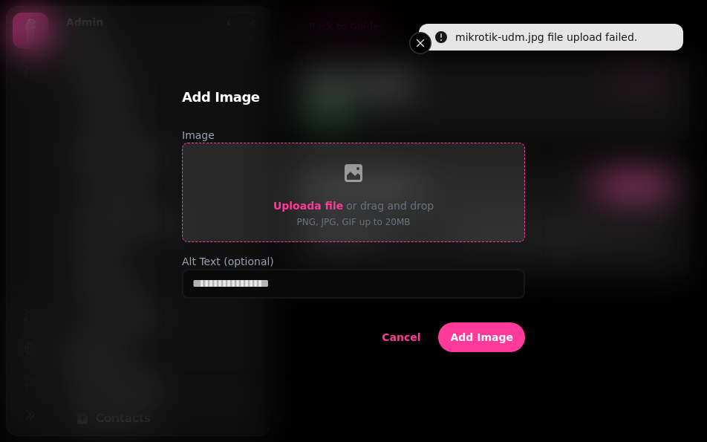
click at [293, 204] on span "Upload a file" at bounding box center [308, 206] width 70 height 12
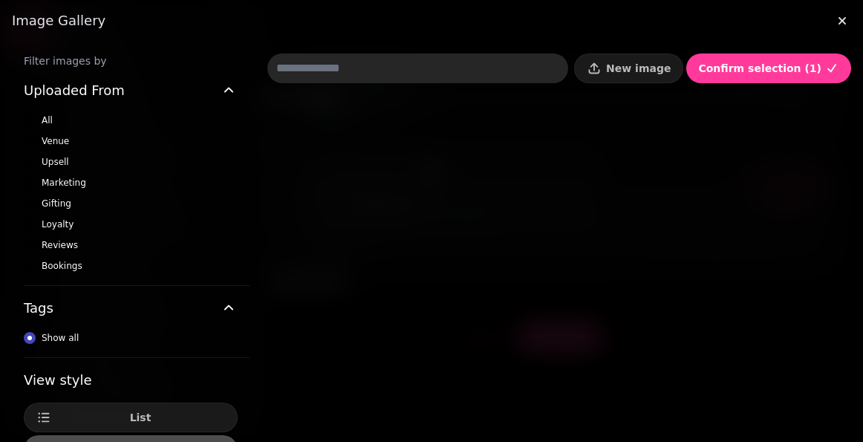
click at [665, 63] on div at bounding box center [431, 221] width 863 height 442
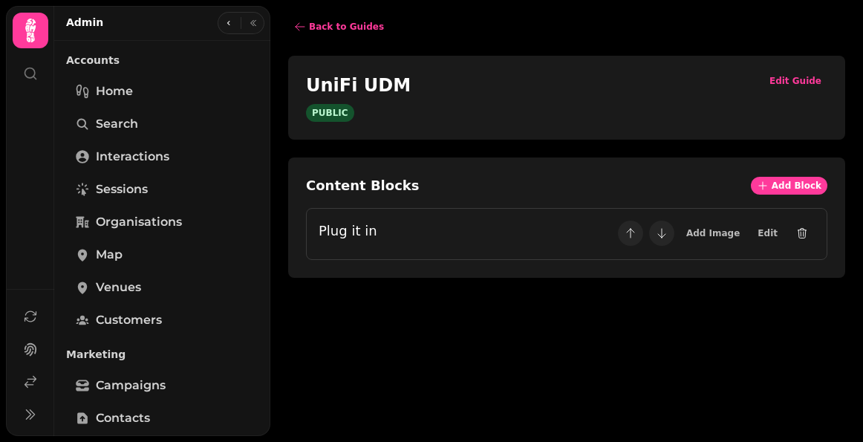
click at [532, 314] on div "Back to Guides UniFi UDM PUBLIC Edit Guide Content Blocks Add Block Plug it in …" at bounding box center [566, 221] width 593 height 442
click at [717, 230] on span "Add Image" at bounding box center [712, 233] width 53 height 9
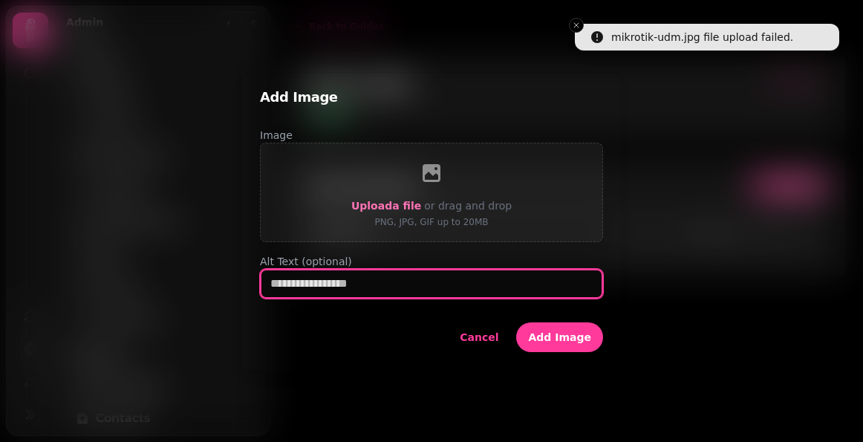
click at [692, 366] on div at bounding box center [431, 221] width 863 height 442
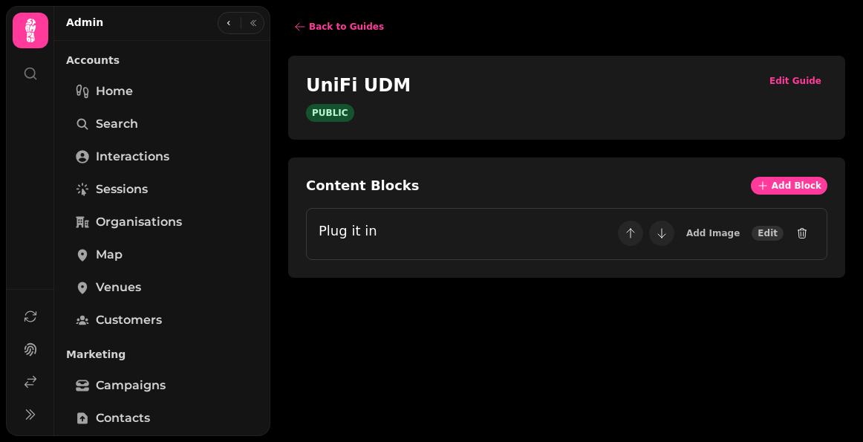
click at [764, 233] on span "Edit" at bounding box center [768, 233] width 20 height 9
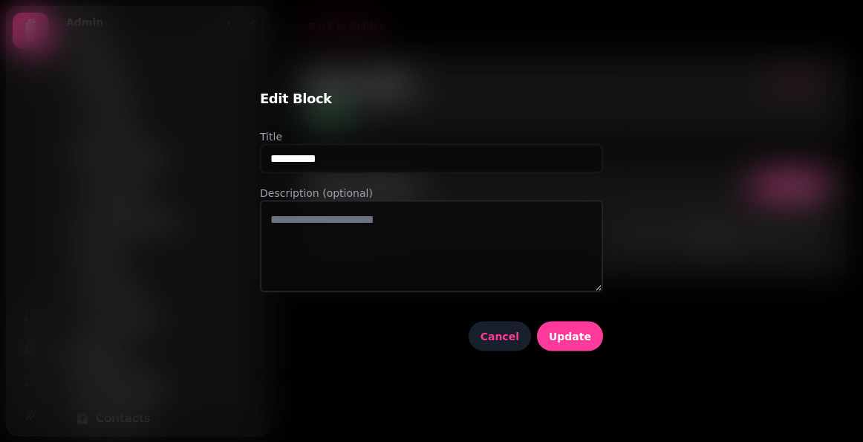
click at [509, 334] on span "Cancel" at bounding box center [500, 336] width 39 height 10
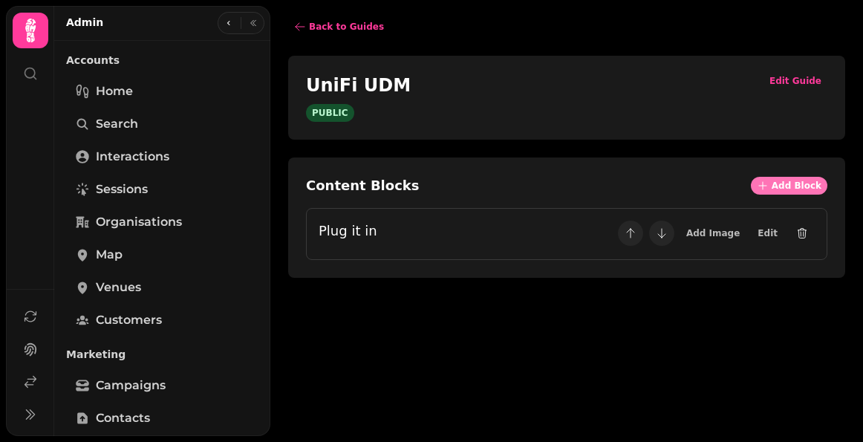
click at [800, 189] on span "Add Block" at bounding box center [797, 185] width 50 height 9
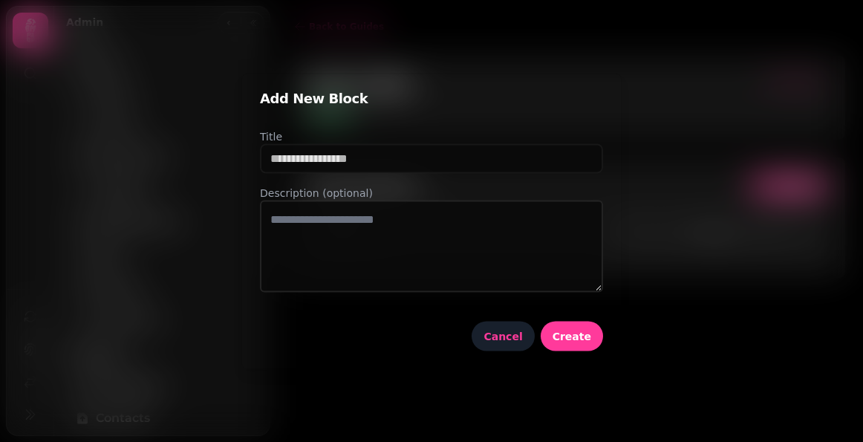
click at [511, 337] on span "Cancel" at bounding box center [503, 336] width 39 height 10
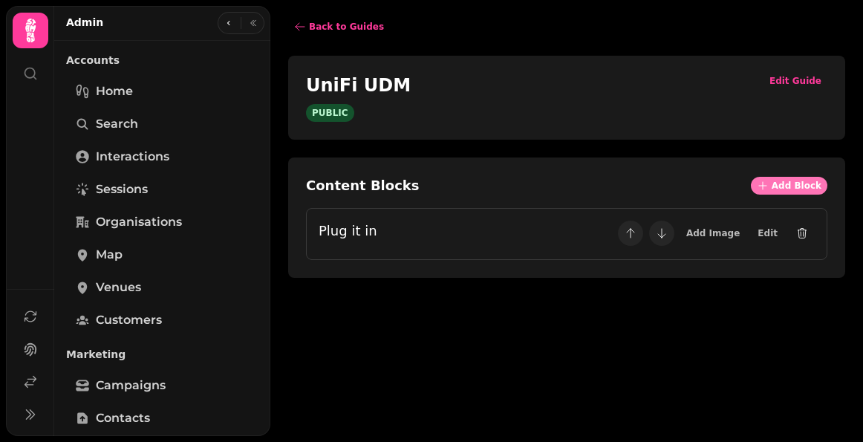
click at [795, 186] on span "Add Block" at bounding box center [797, 185] width 50 height 9
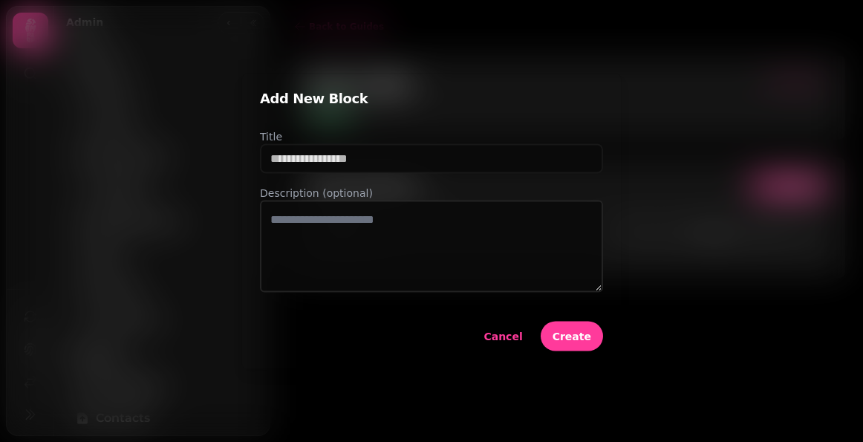
click at [682, 153] on div at bounding box center [431, 221] width 863 height 442
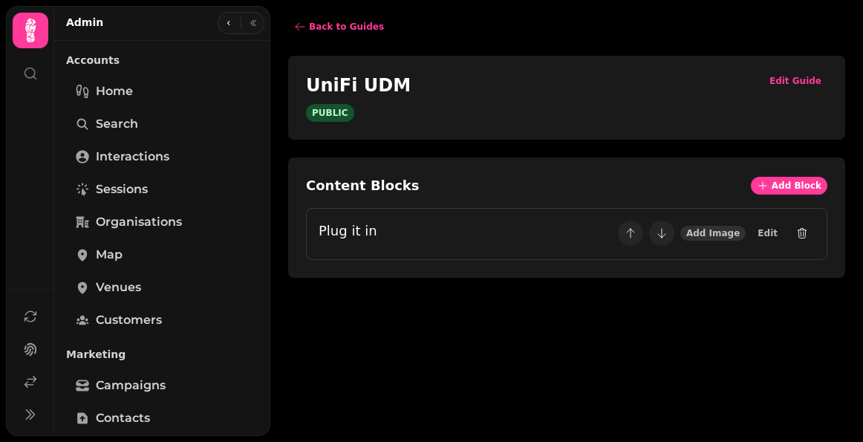
click at [714, 235] on span "Add Image" at bounding box center [712, 233] width 53 height 9
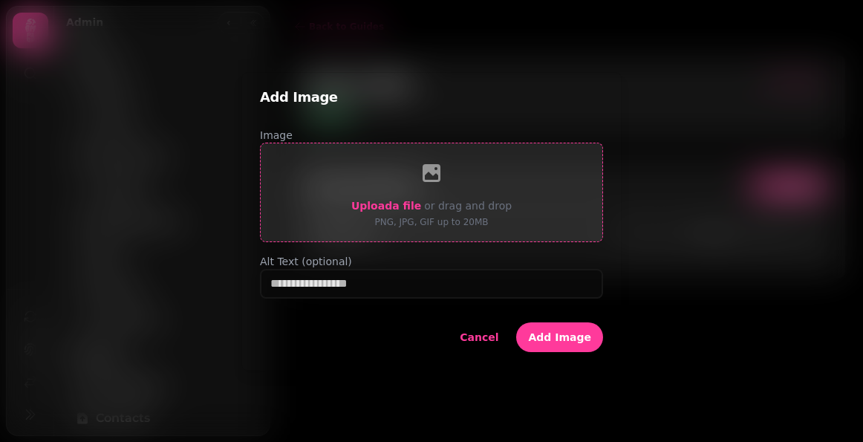
click at [385, 207] on span "Upload a file" at bounding box center [386, 206] width 70 height 12
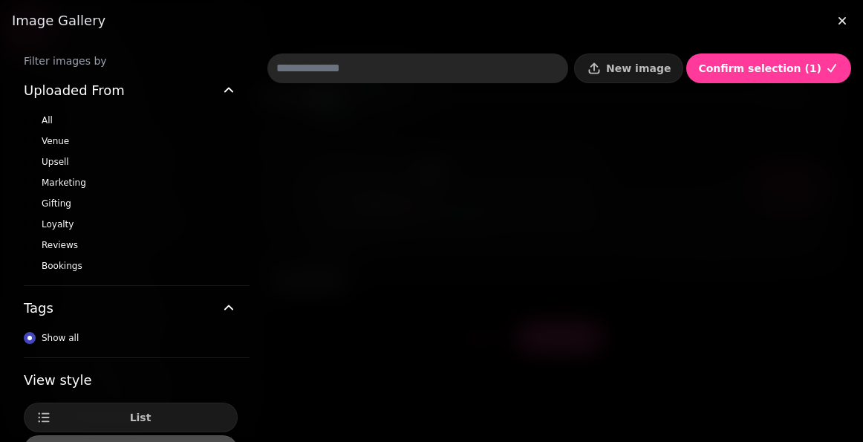
click at [838, 18] on div at bounding box center [431, 221] width 863 height 442
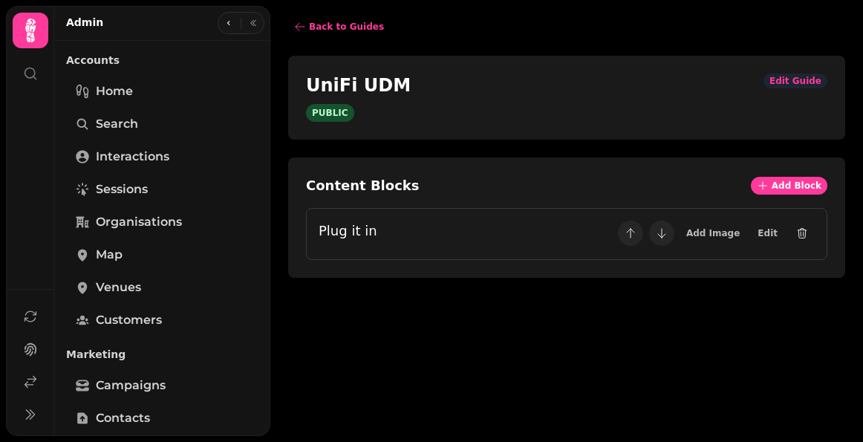
click at [790, 79] on span "Edit Guide" at bounding box center [796, 81] width 52 height 9
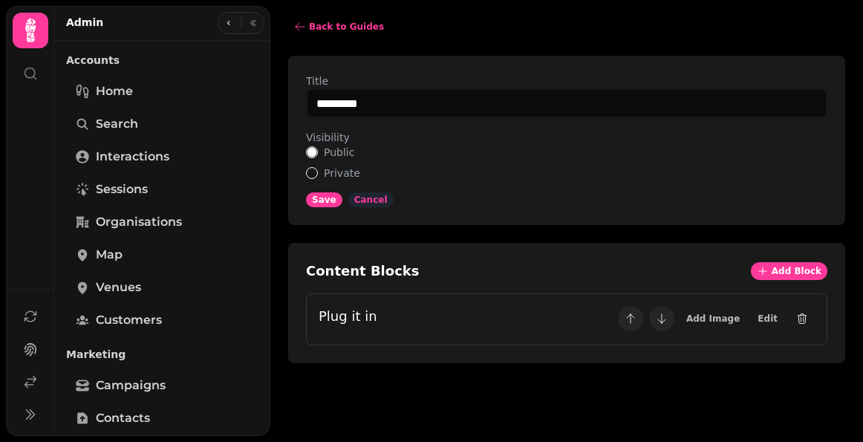
click at [373, 195] on span "Cancel" at bounding box center [370, 199] width 33 height 9
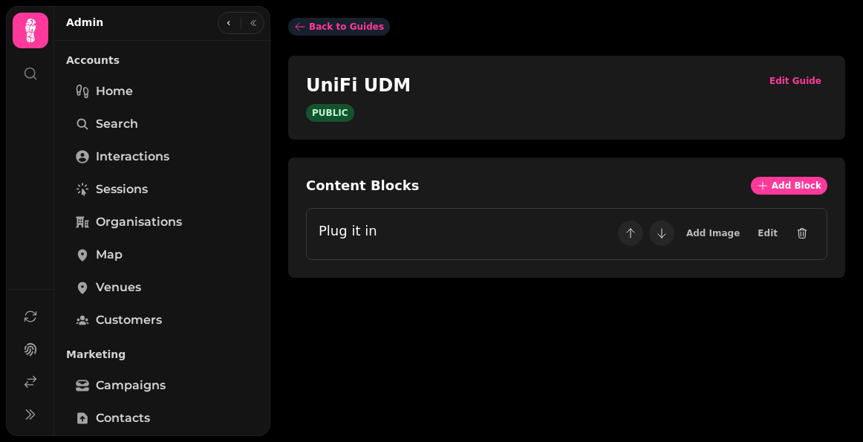
click at [342, 27] on span "Back to Guides" at bounding box center [346, 26] width 75 height 9
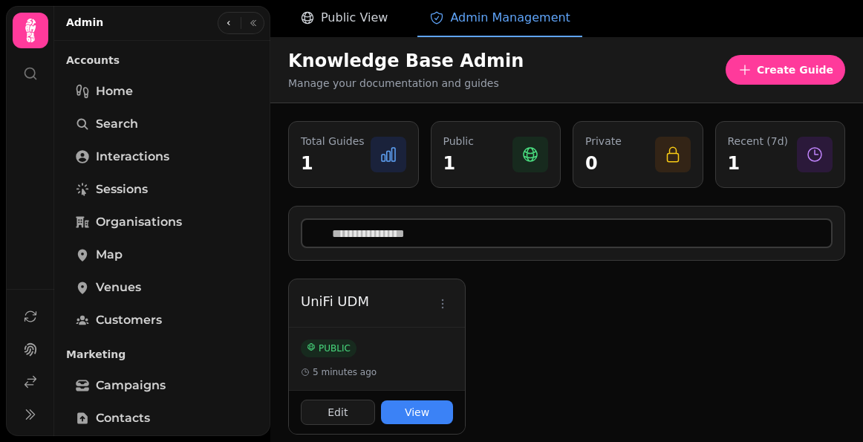
click at [354, 13] on span "Public View" at bounding box center [354, 18] width 67 height 18
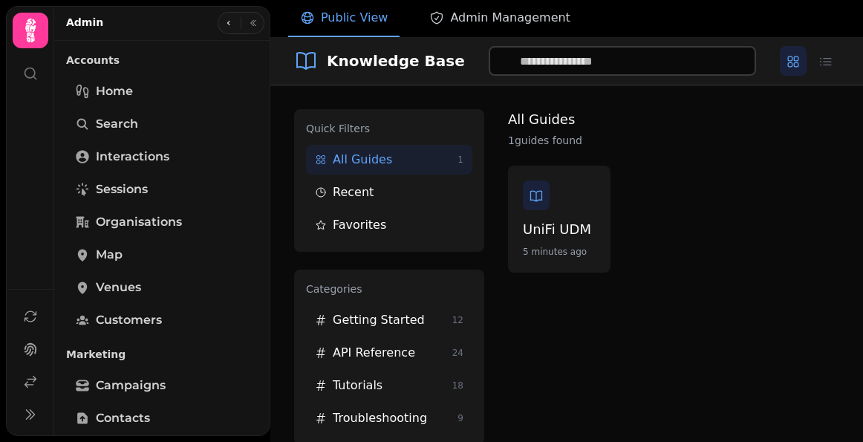
click at [450, 17] on span "Admin Management" at bounding box center [510, 18] width 120 height 18
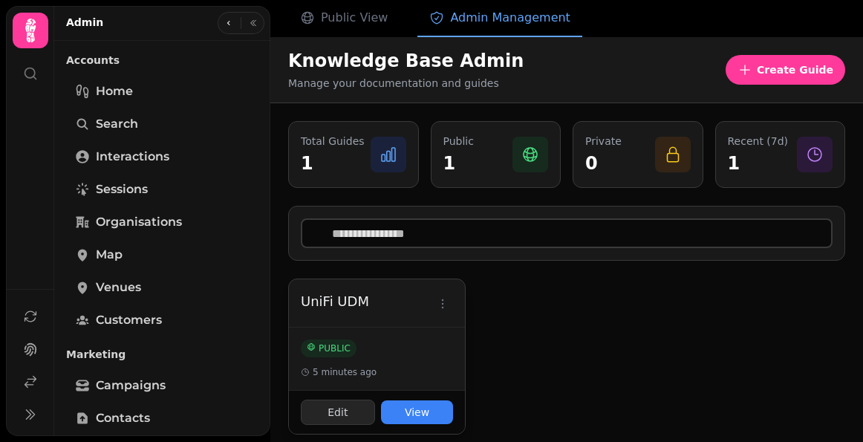
click at [352, 412] on button "Edit" at bounding box center [338, 412] width 74 height 25
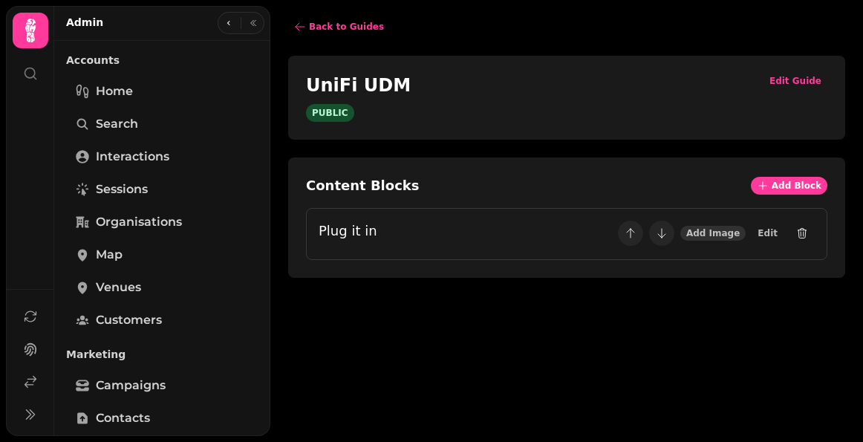
click at [715, 239] on button "Add Image" at bounding box center [713, 233] width 65 height 15
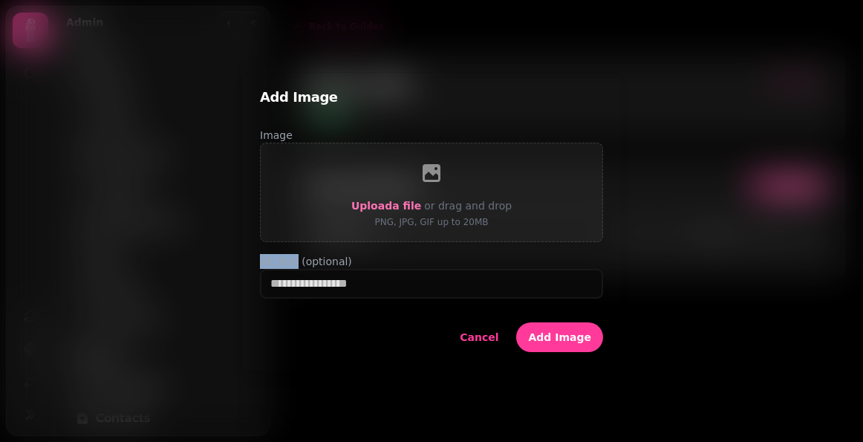
drag, startPoint x: 297, startPoint y: 265, endPoint x: 254, endPoint y: 264, distance: 43.1
click at [254, 264] on div "Add Image Image Upload a file or drag and drop PNG, JPG, GIF up to 20MB Alt Tex…" at bounding box center [431, 221] width 380 height 299
copy label "Alt Text"
